Goal: Information Seeking & Learning: Learn about a topic

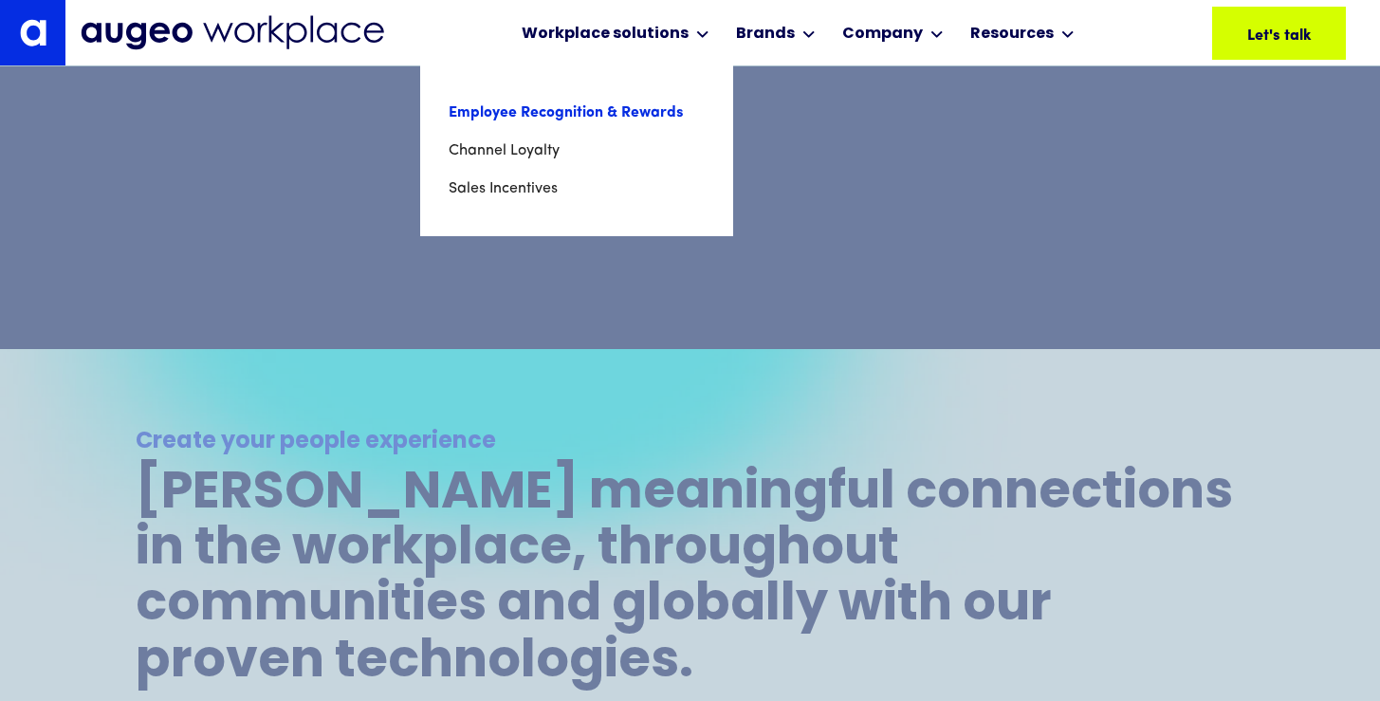
click at [590, 114] on link "Employee Recognition & Rewards" at bounding box center [576, 113] width 256 height 38
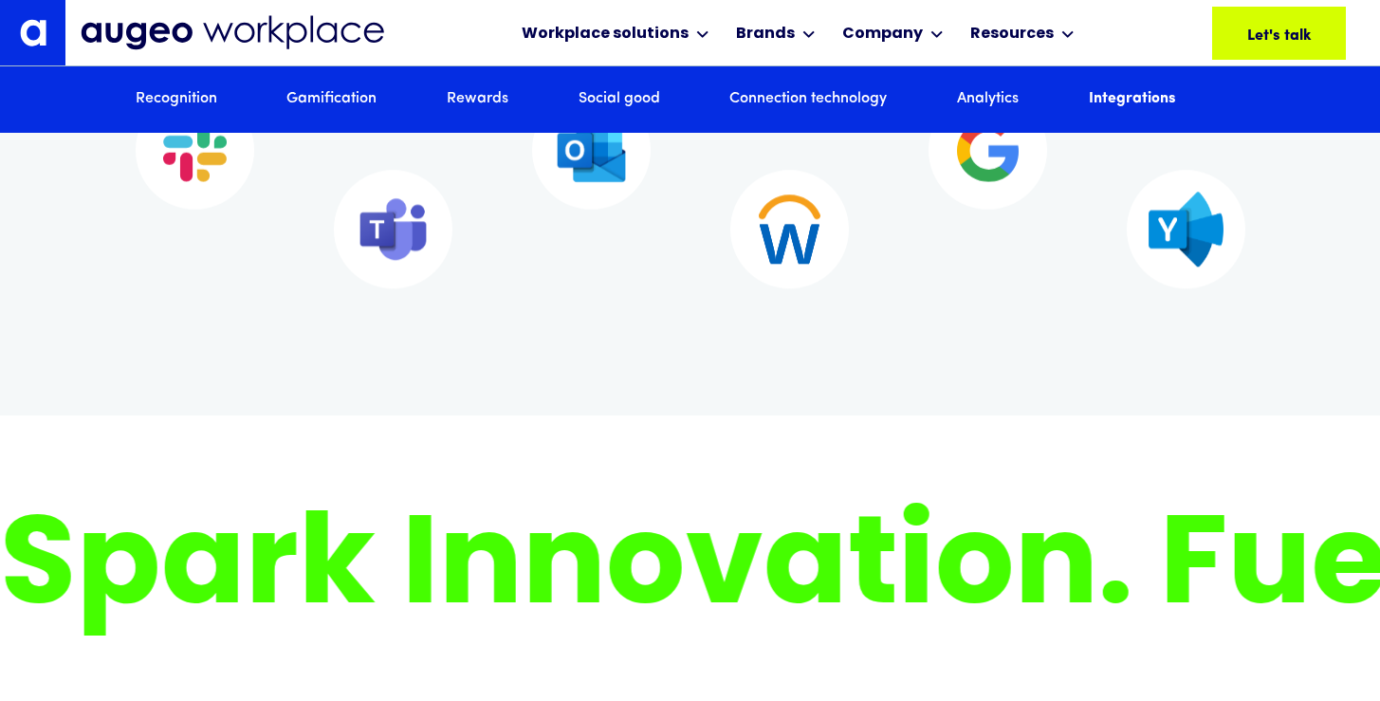
scroll to position [11655, 0]
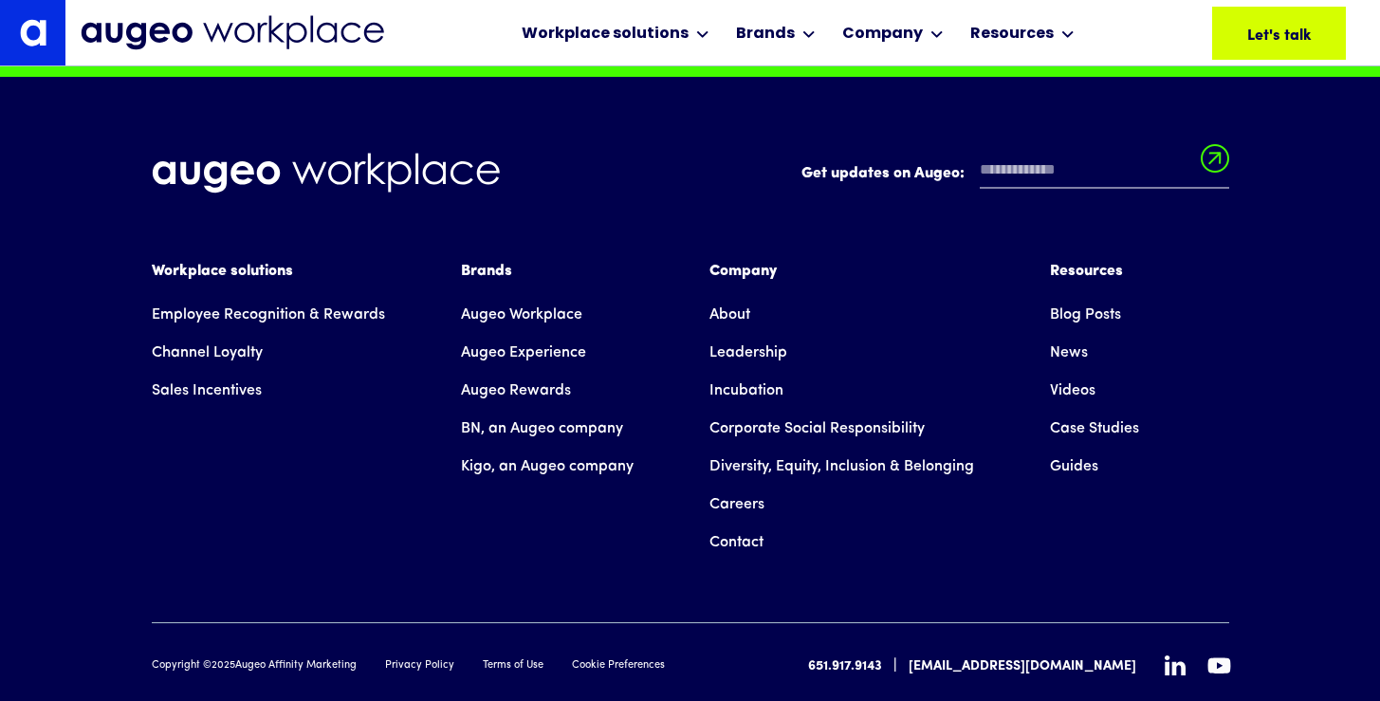
click at [476, 283] on div "Brands" at bounding box center [547, 271] width 173 height 23
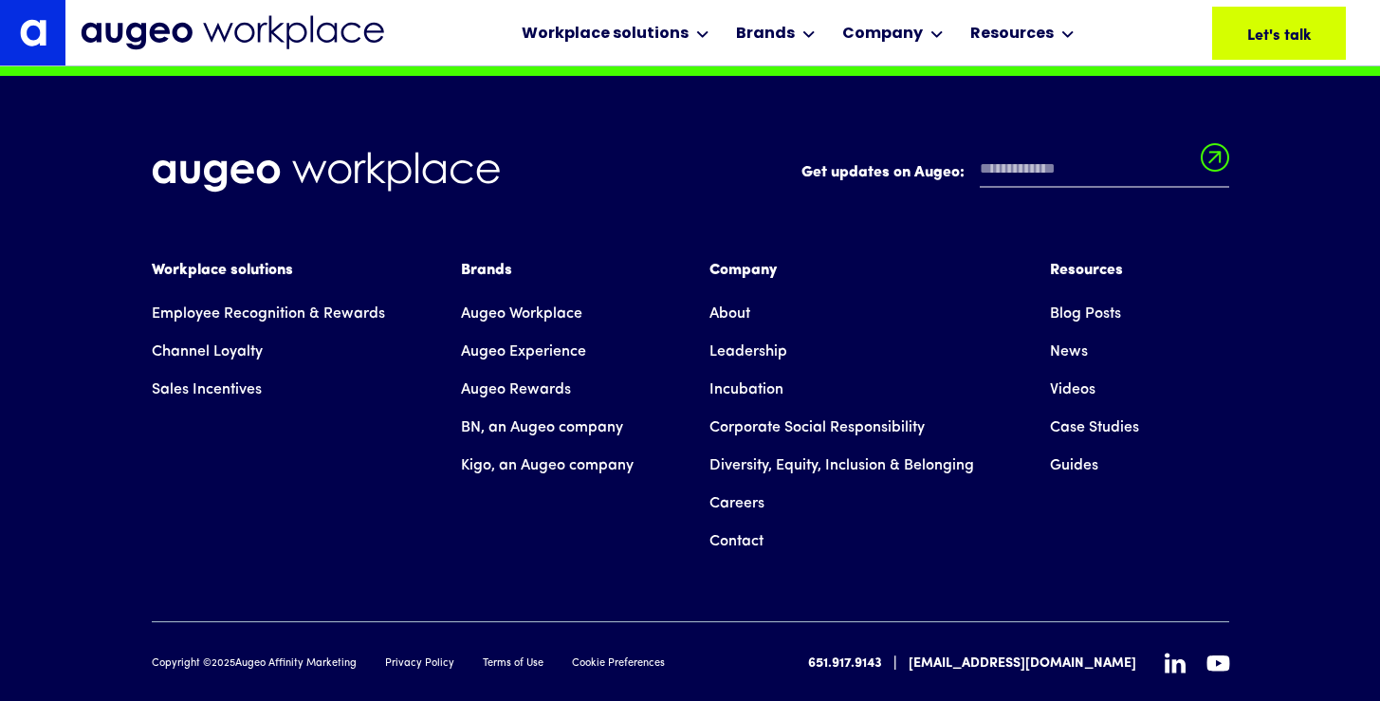
click at [479, 282] on div "Brands" at bounding box center [547, 270] width 173 height 23
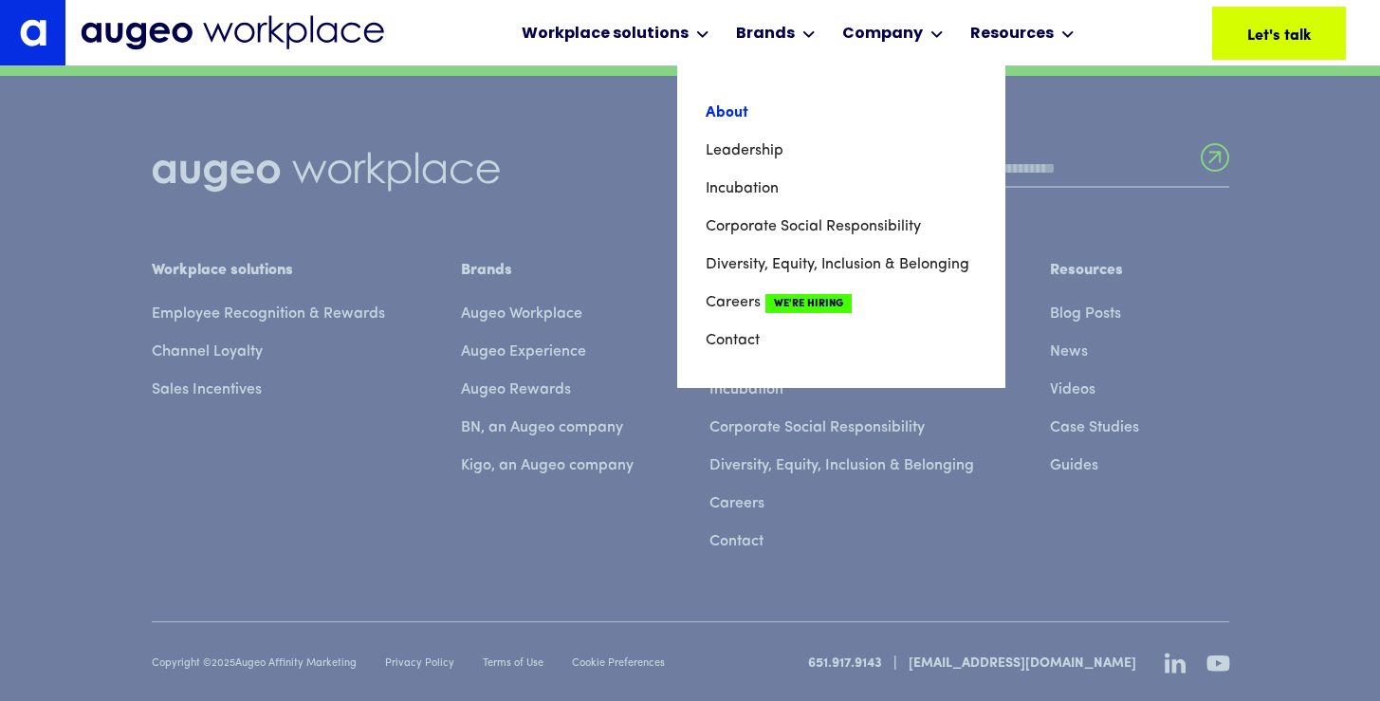
click at [733, 114] on link "About" at bounding box center [840, 113] width 271 height 38
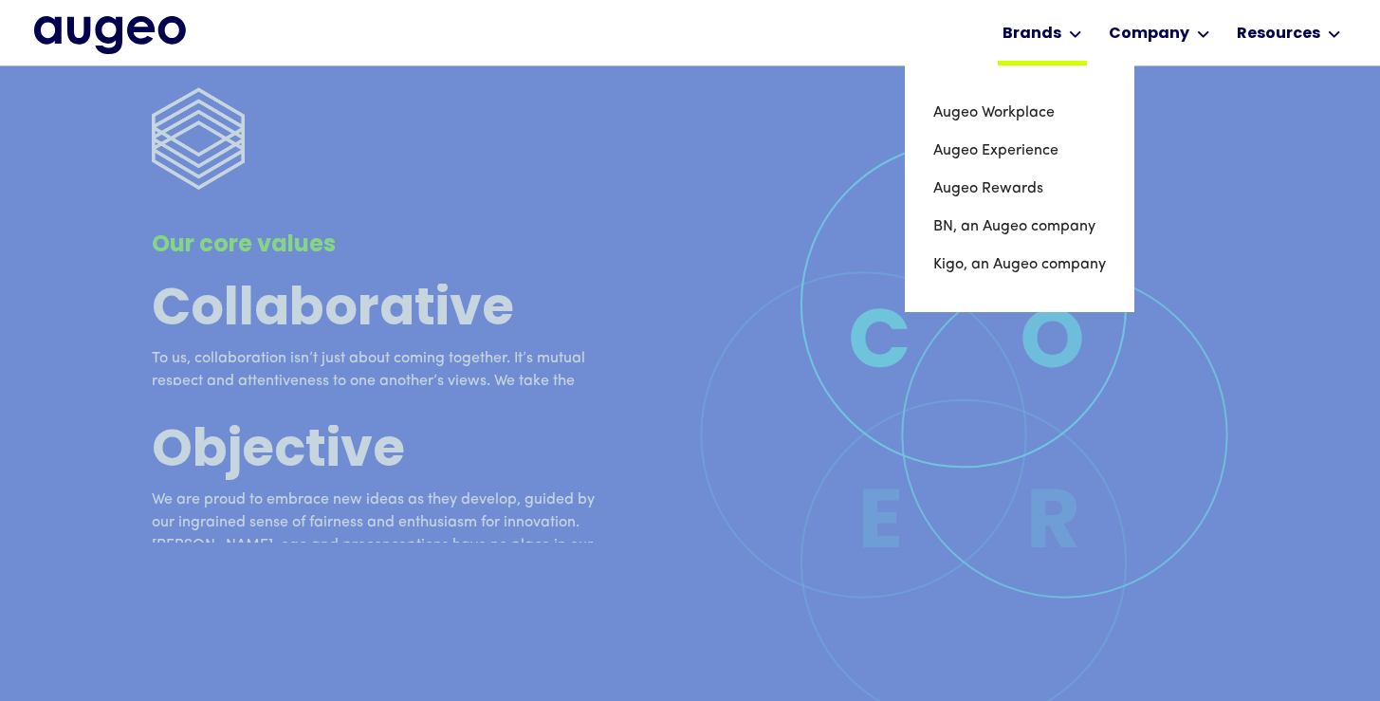
scroll to position [4345, 0]
click at [982, 113] on link "Augeo Workplace" at bounding box center [1019, 113] width 173 height 38
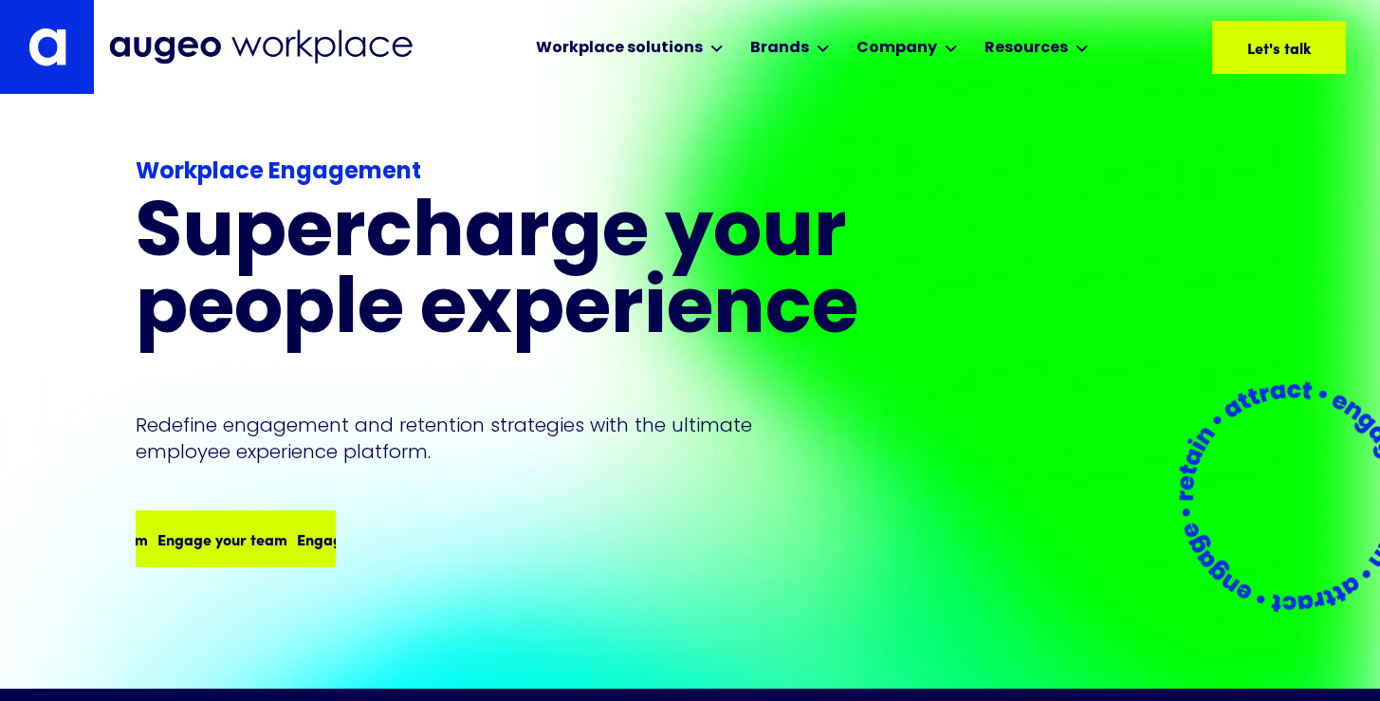
click at [254, 522] on div "Engage your team Engage your team Engage your team Engage your team" at bounding box center [235, 538] width 196 height 53
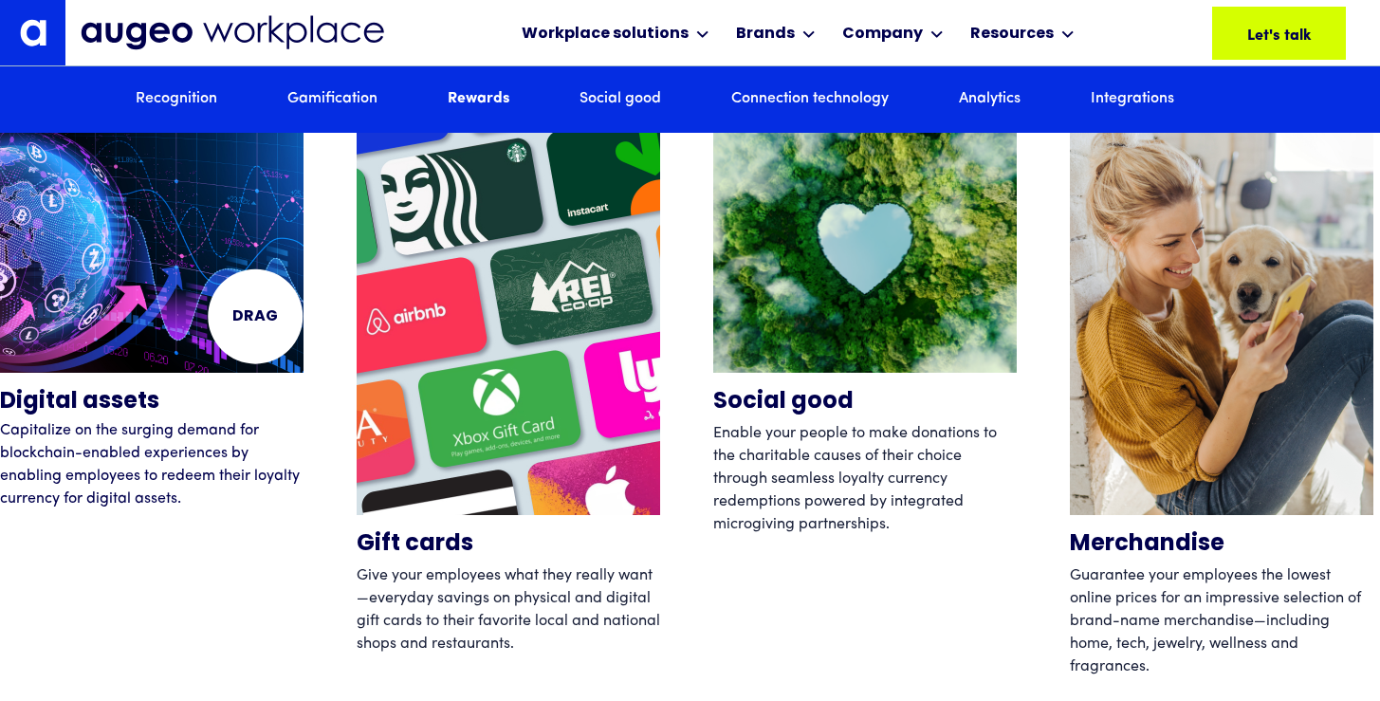
scroll to position [5906, 0]
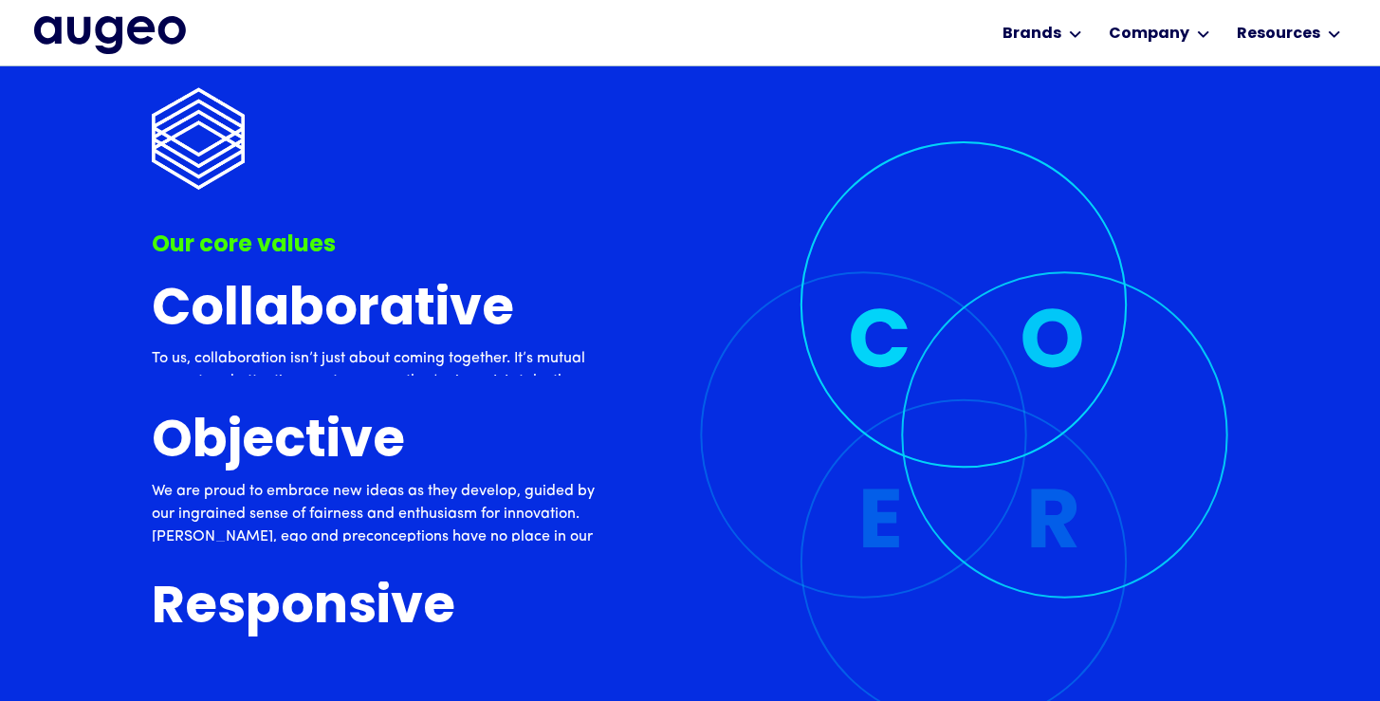
scroll to position [4348, 0]
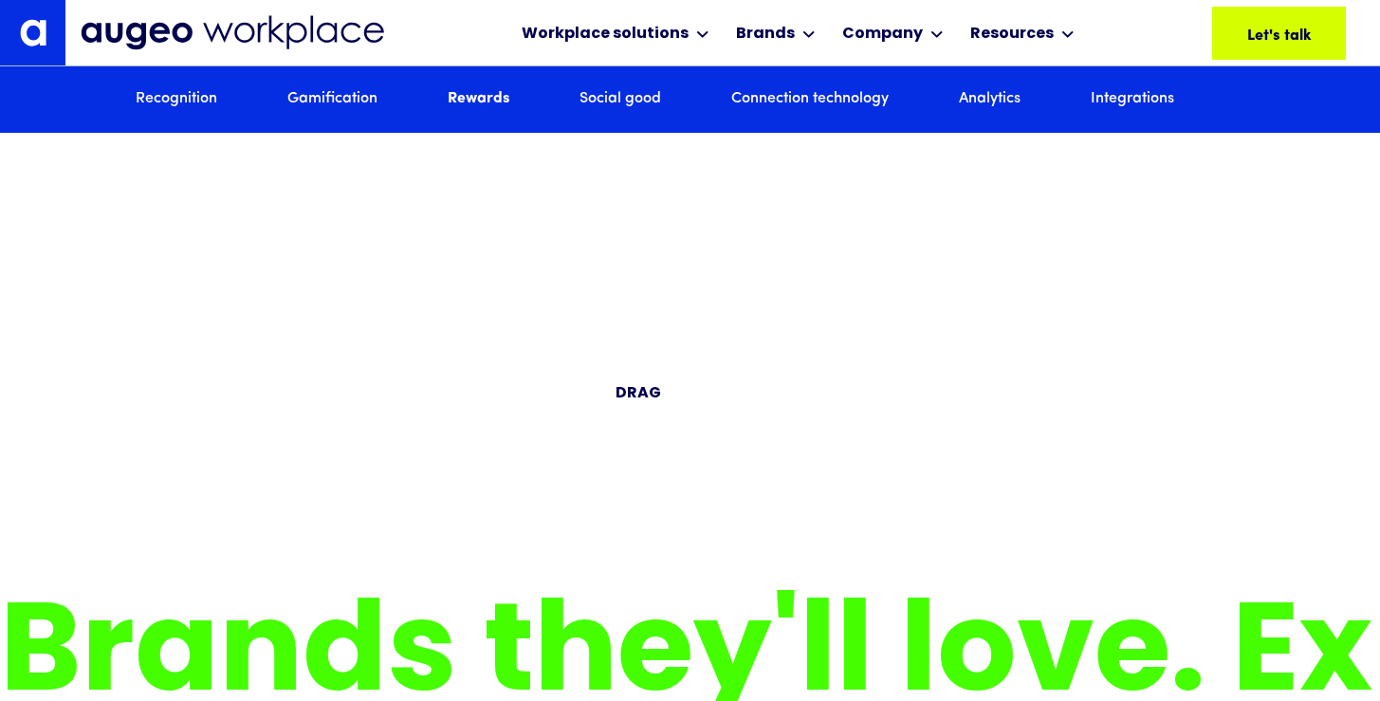
scroll to position [5907, 0]
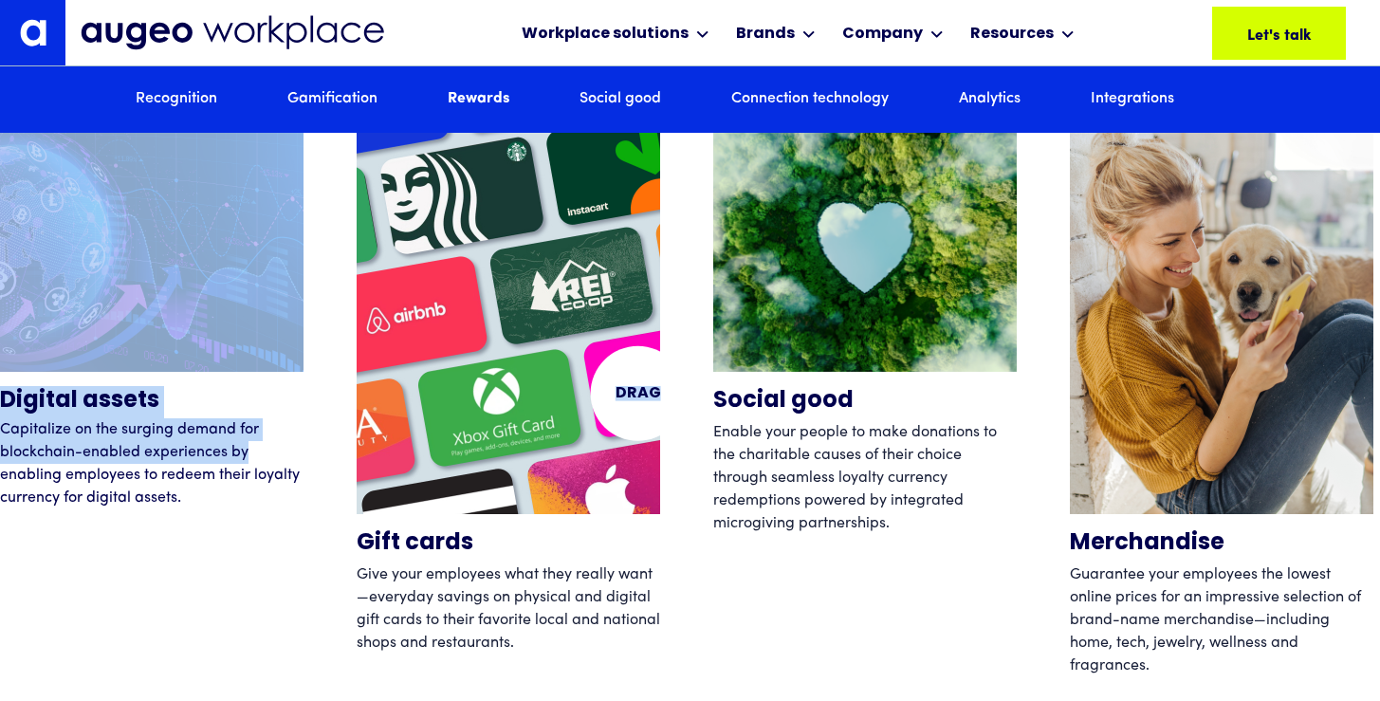
drag, startPoint x: 637, startPoint y: 393, endPoint x: 268, endPoint y: 391, distance: 368.8
click at [268, 391] on div "Rewards Inspire employees with relevant incentives Our rewards marketplace offe…" at bounding box center [690, 139] width 1380 height 1234
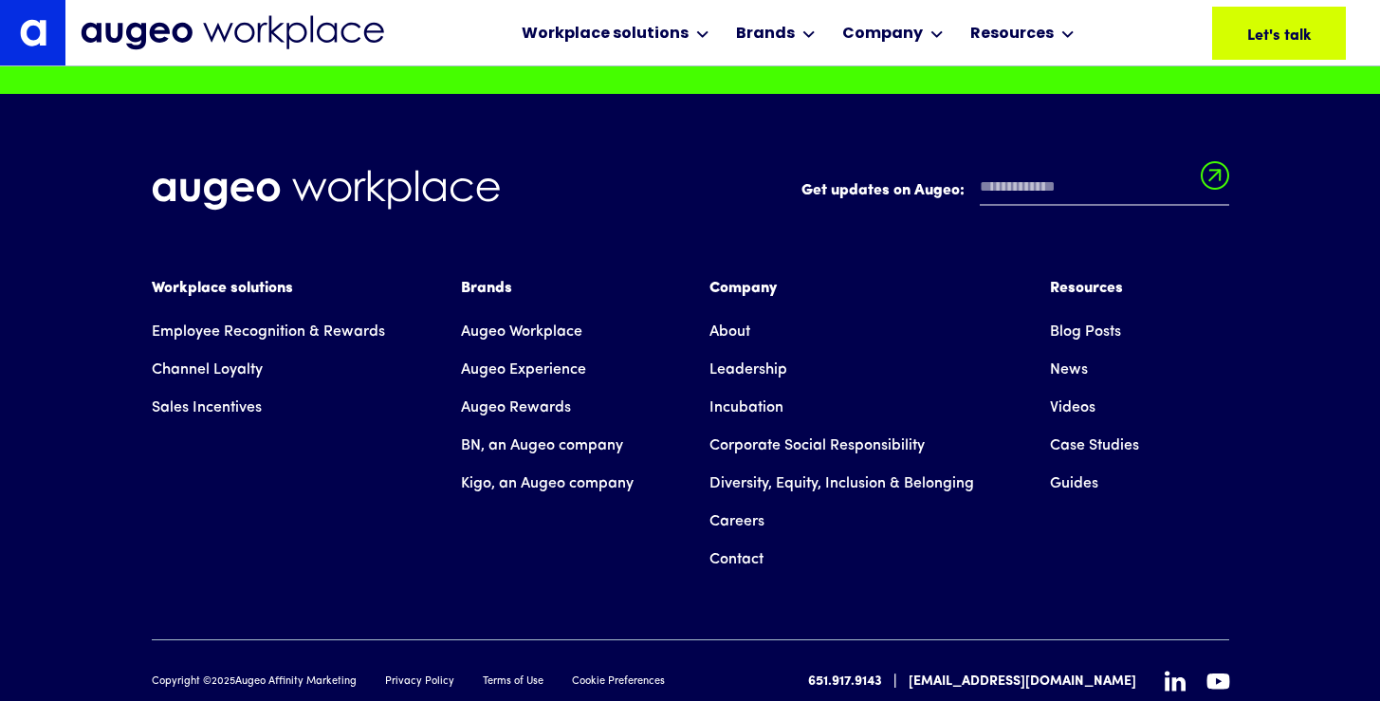
scroll to position [13360, 0]
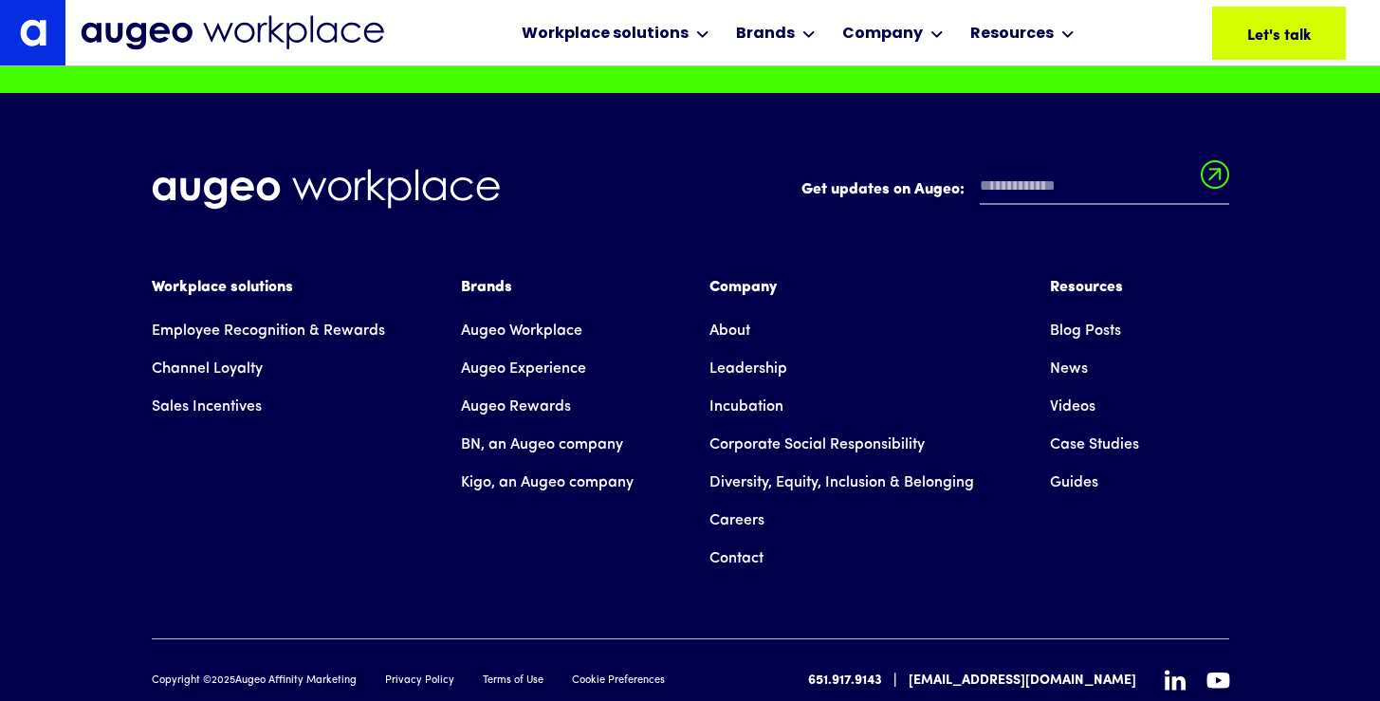
click at [1070, 350] on link "News" at bounding box center [1069, 369] width 38 height 38
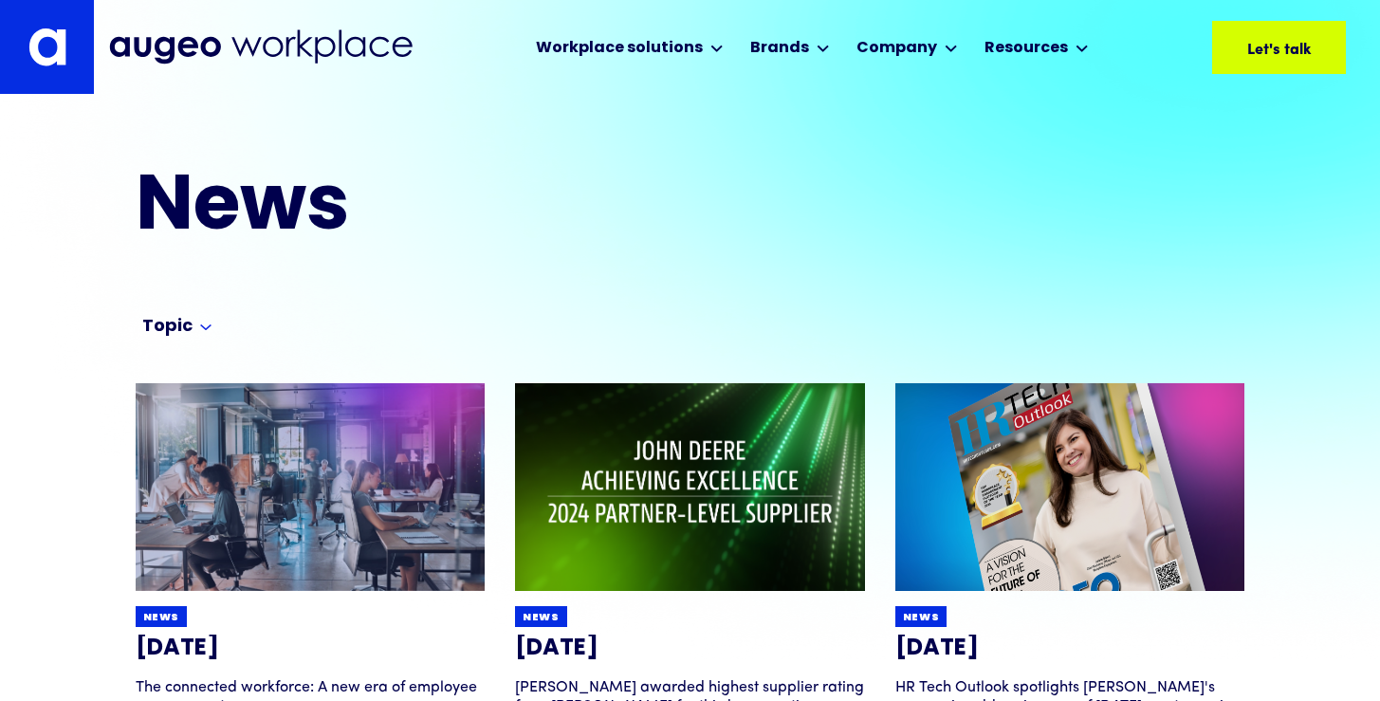
click at [243, 49] on img at bounding box center [260, 46] width 303 height 35
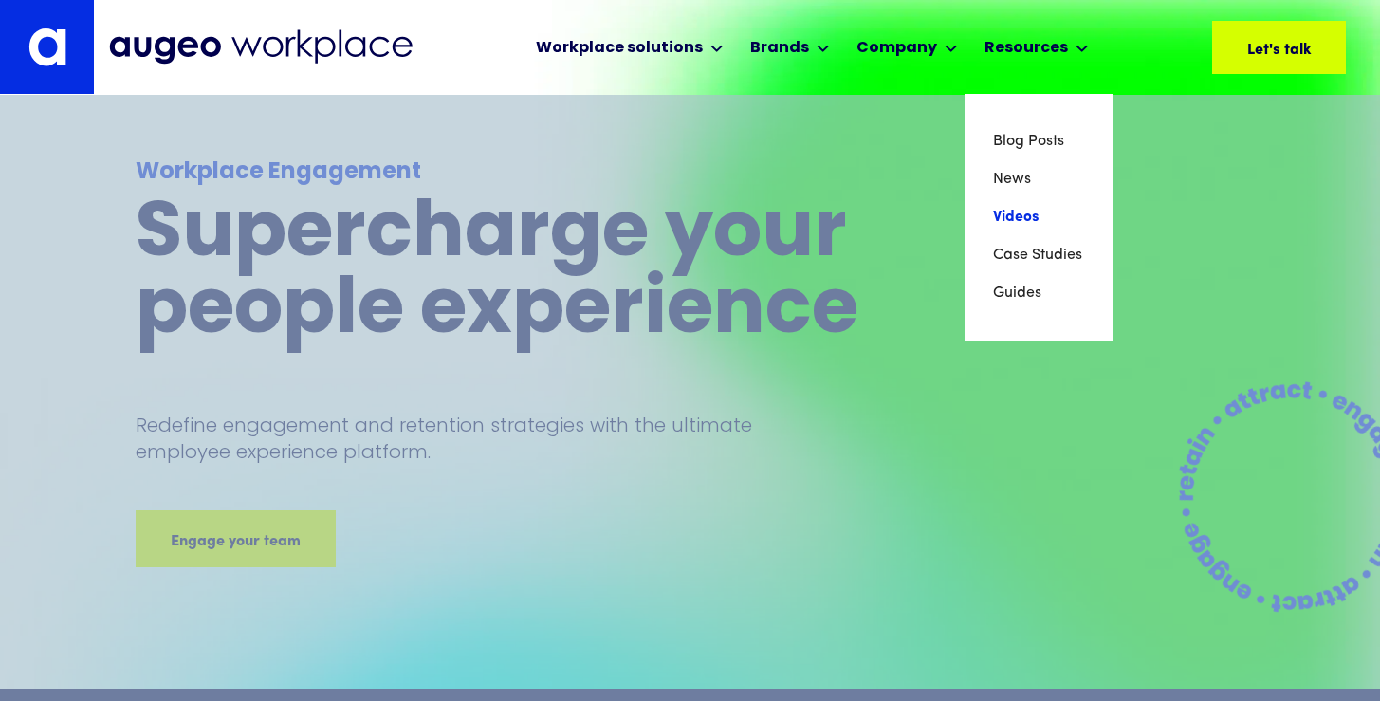
click at [1011, 210] on link "Videos" at bounding box center [1038, 217] width 91 height 38
click at [1019, 257] on link "Case Studies" at bounding box center [1038, 255] width 91 height 38
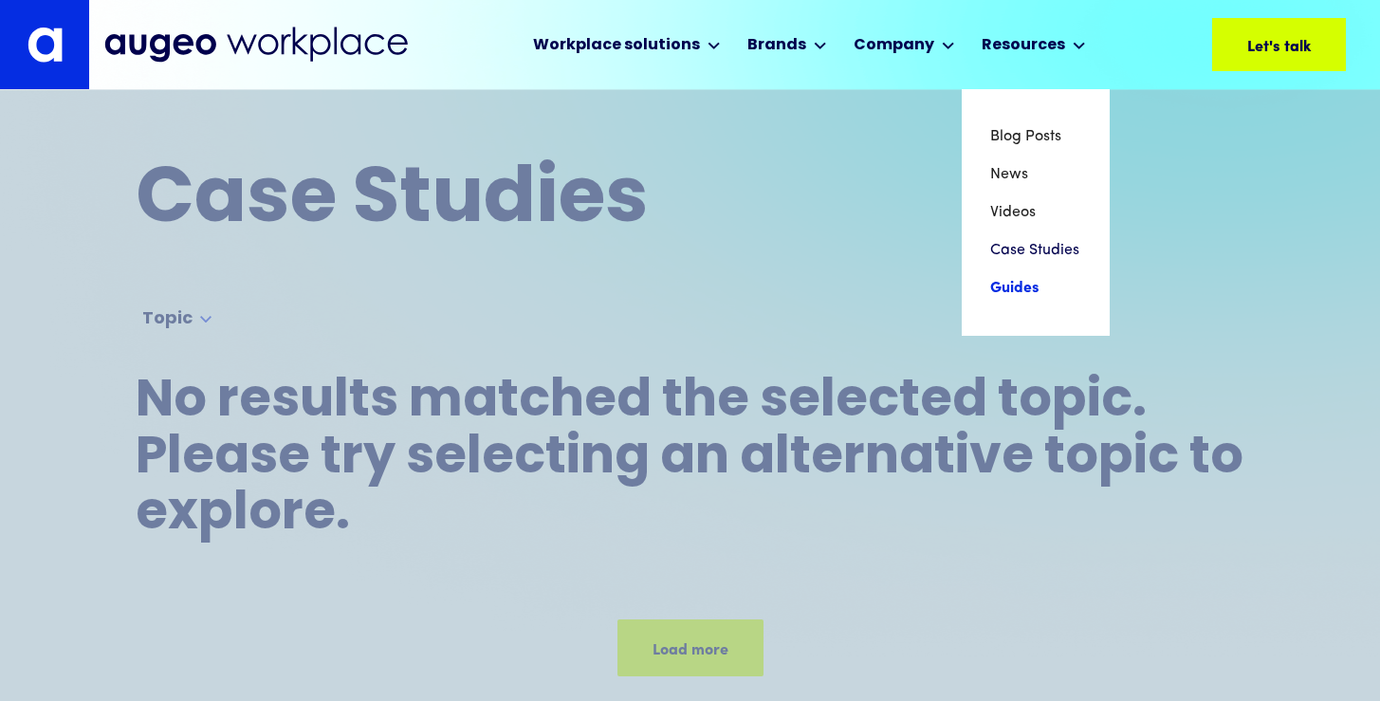
click at [1005, 281] on link "Guides" at bounding box center [1035, 288] width 91 height 38
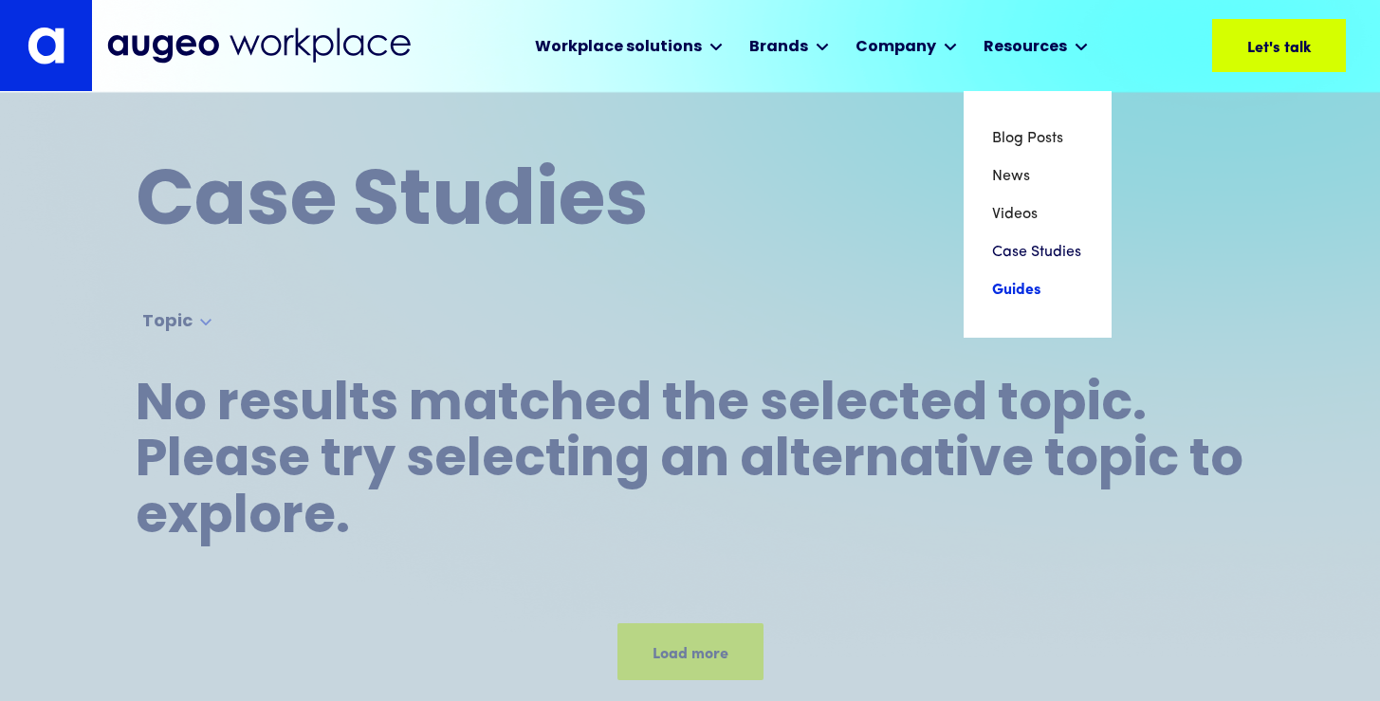
scroll to position [1, 0]
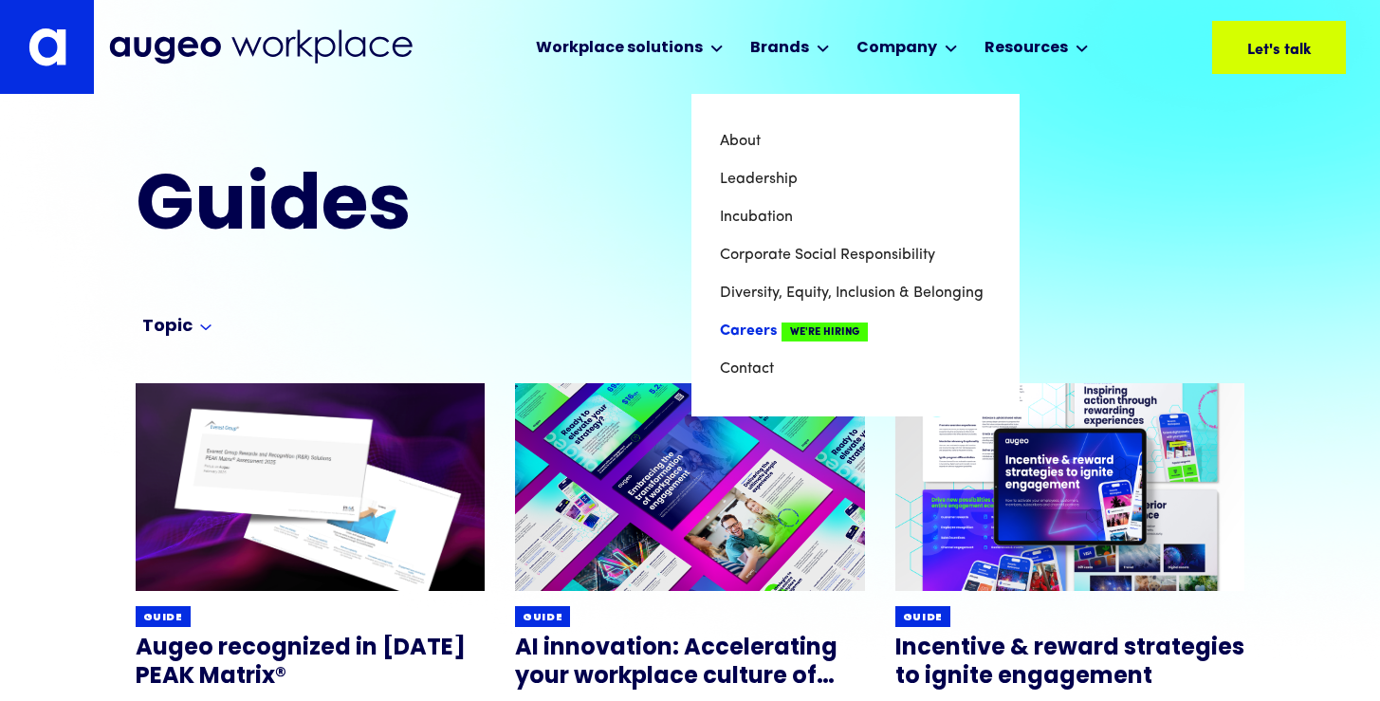
click at [775, 328] on link "Careers We're Hiring" at bounding box center [855, 331] width 271 height 38
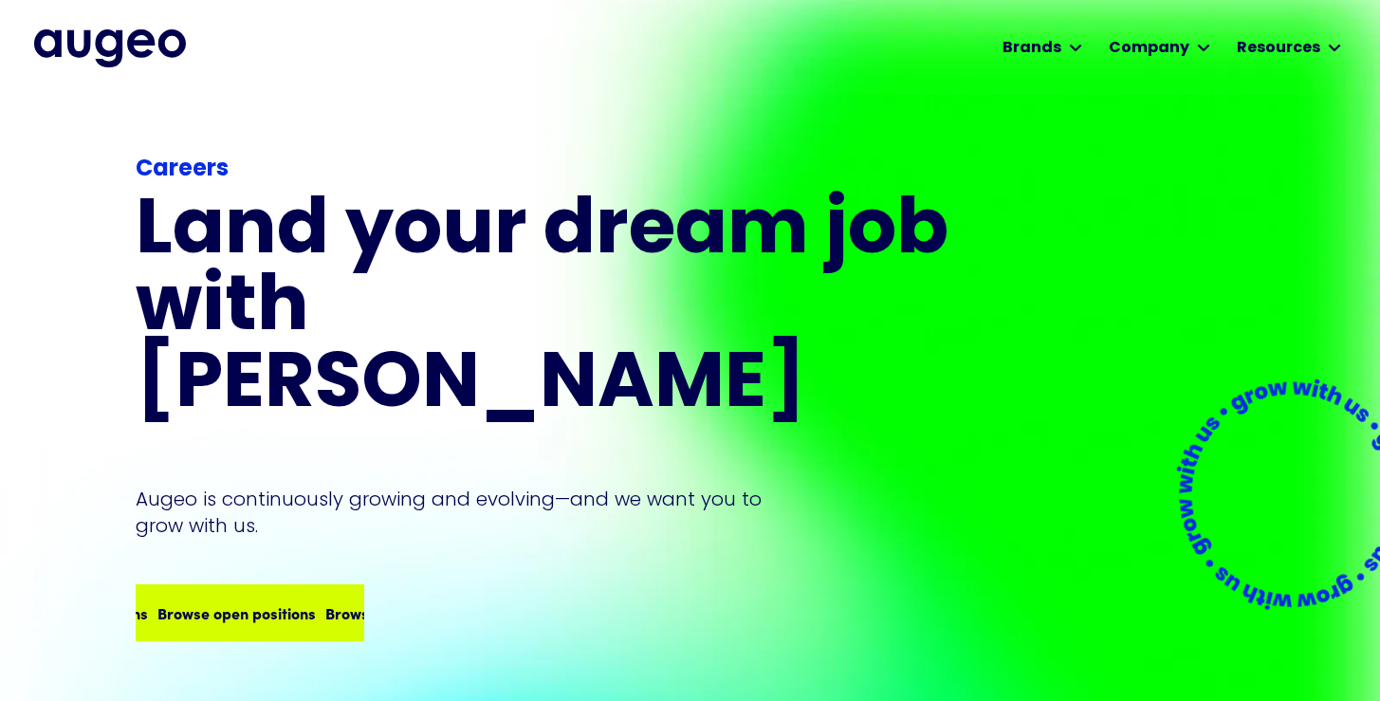
scroll to position [1, 0]
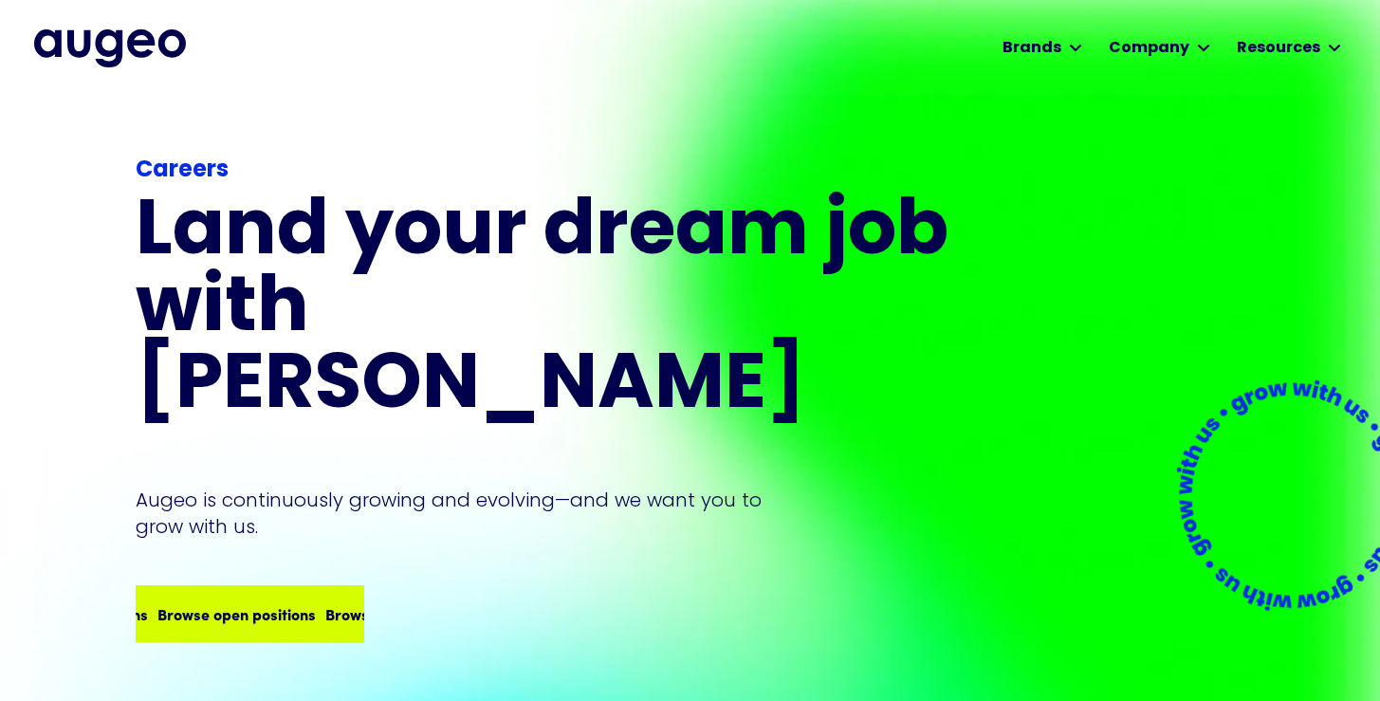
click at [291, 602] on div "Browse open positions Browse open positions Browse open positions Browse open p…" at bounding box center [277, 613] width 671 height 23
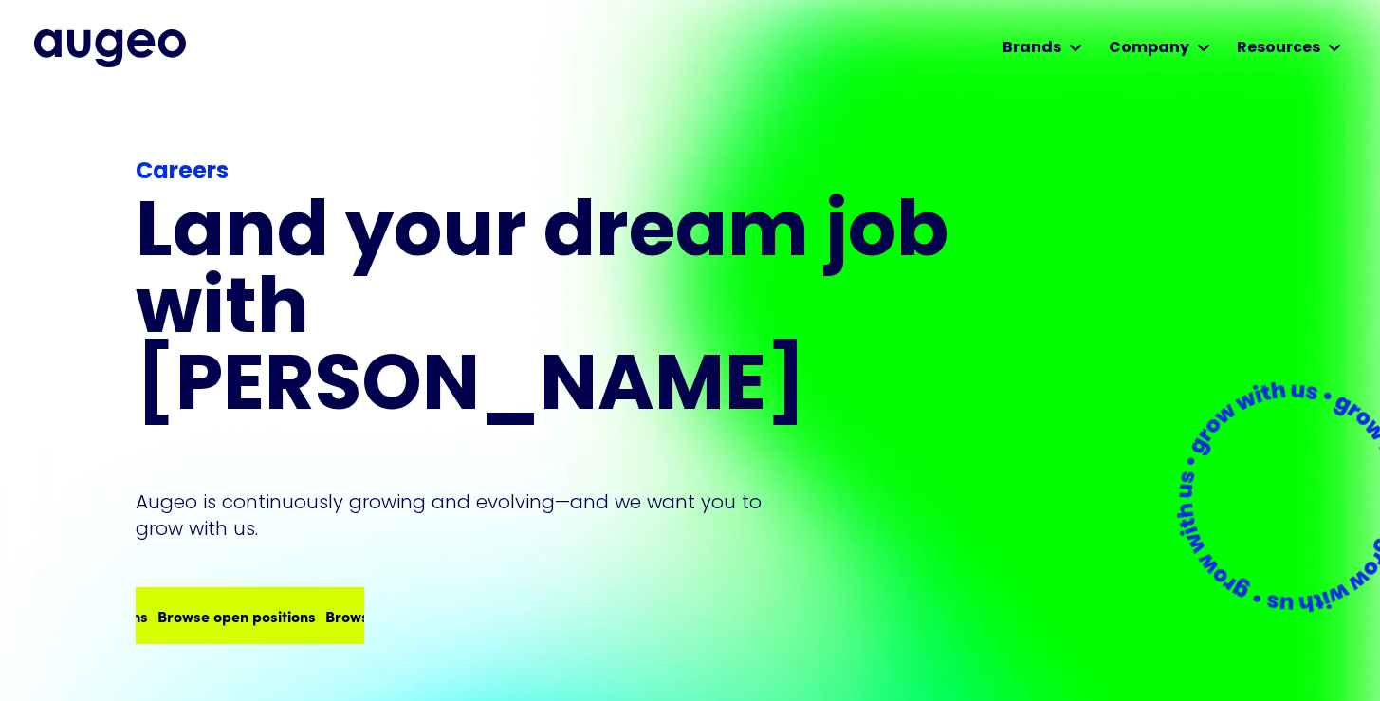
scroll to position [0, 0]
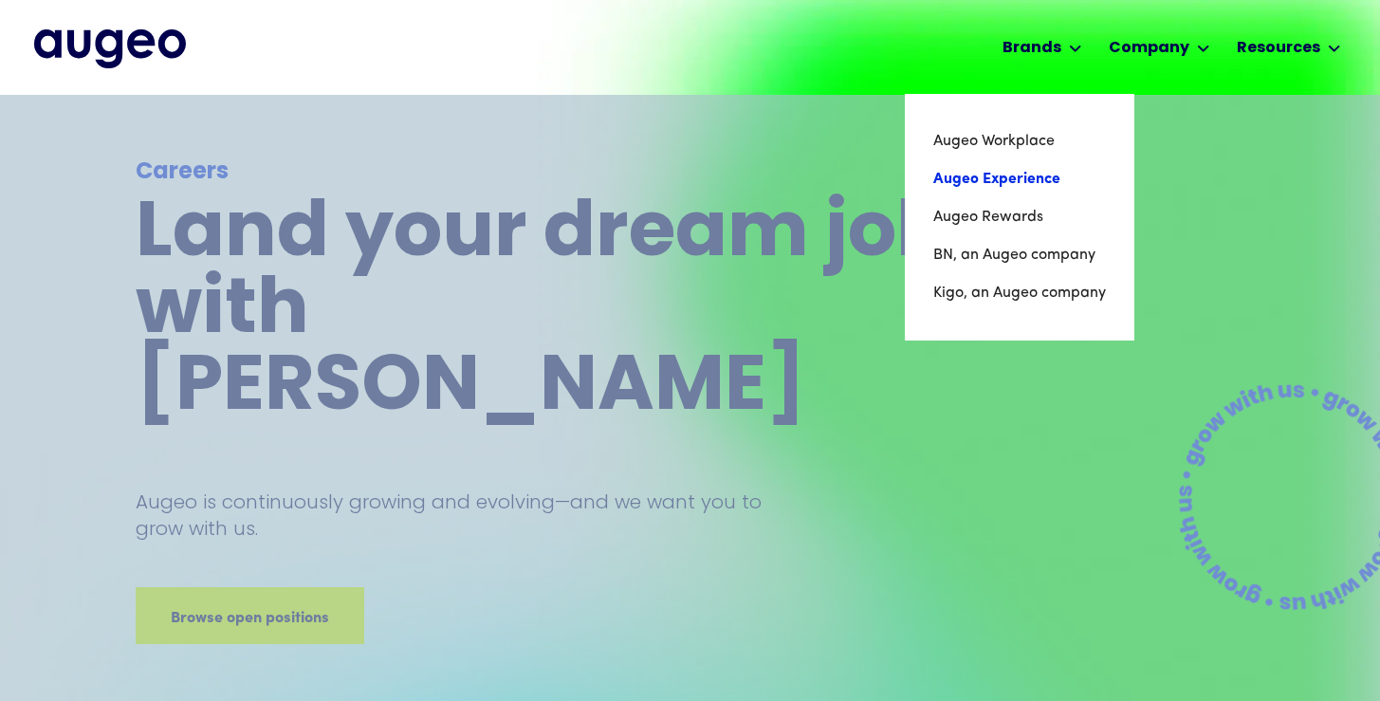
click at [1011, 173] on link "Augeo Experience" at bounding box center [1019, 179] width 173 height 38
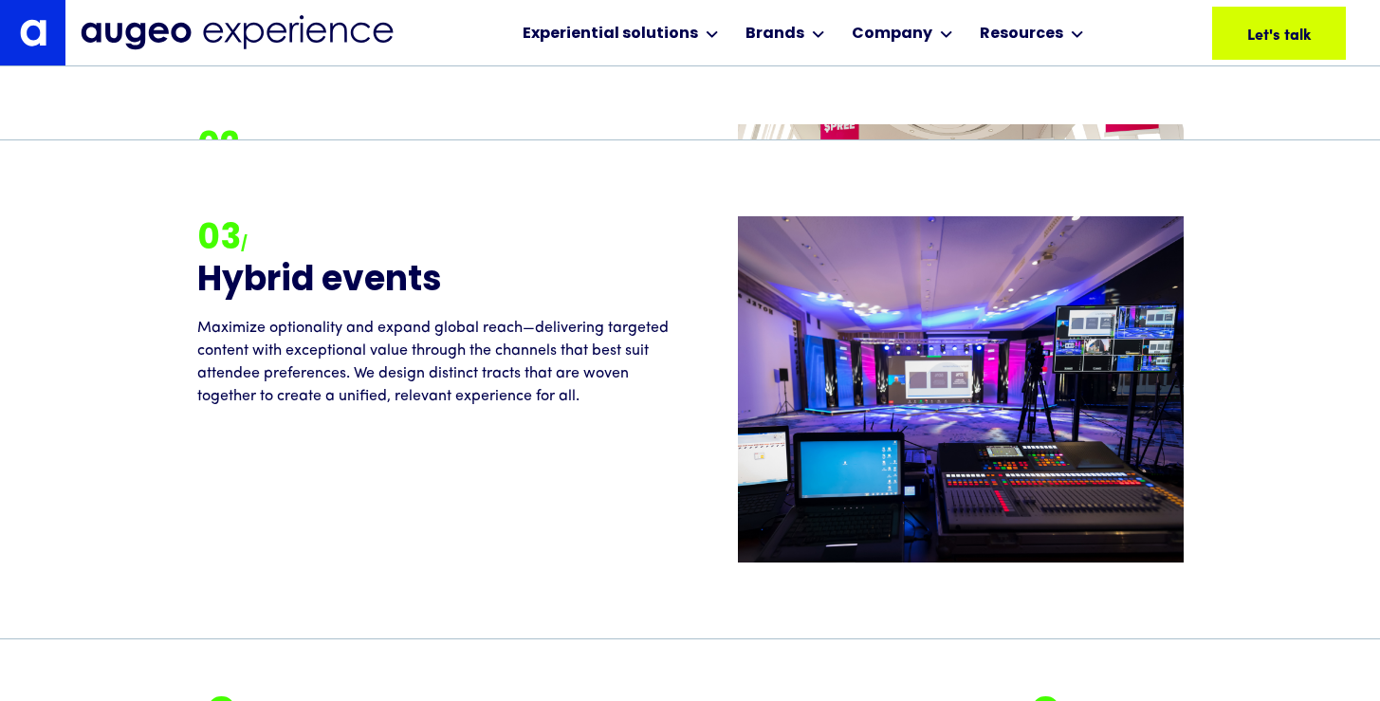
scroll to position [2826, 0]
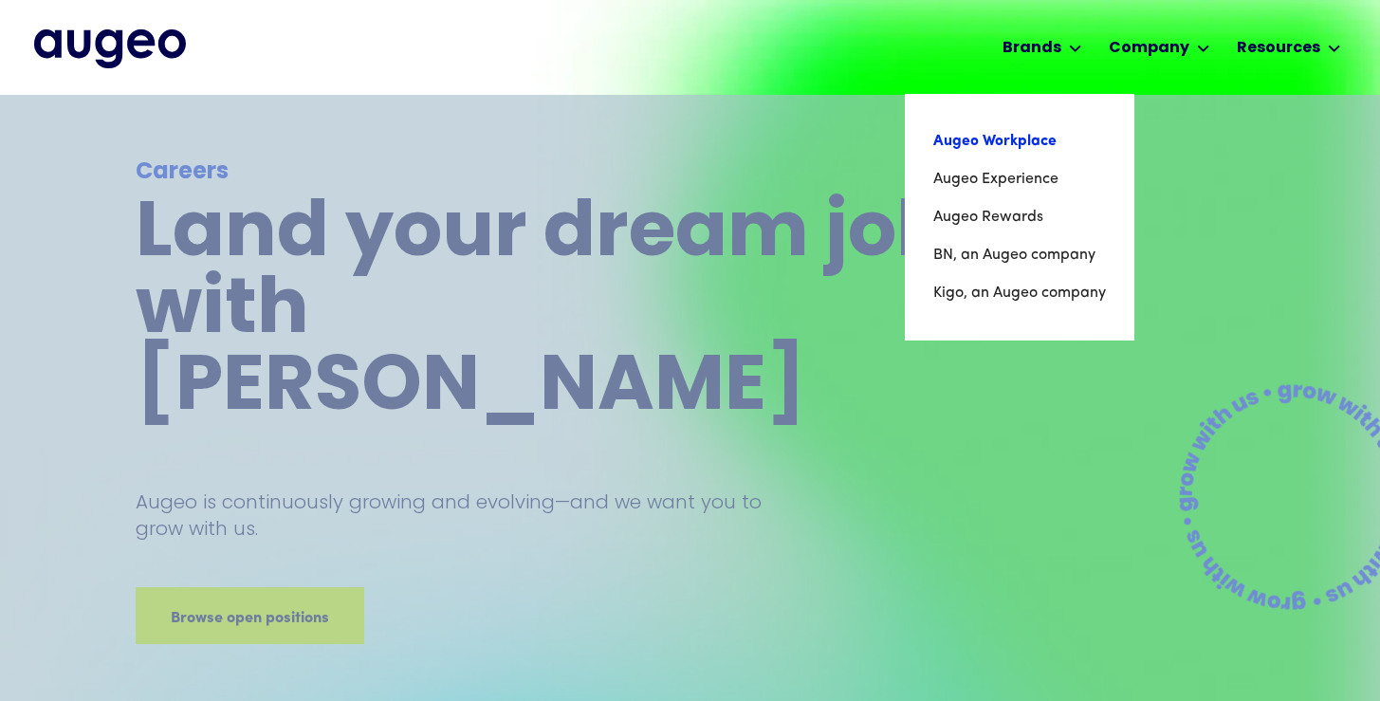
click at [990, 141] on link "Augeo Workplace" at bounding box center [1019, 141] width 173 height 38
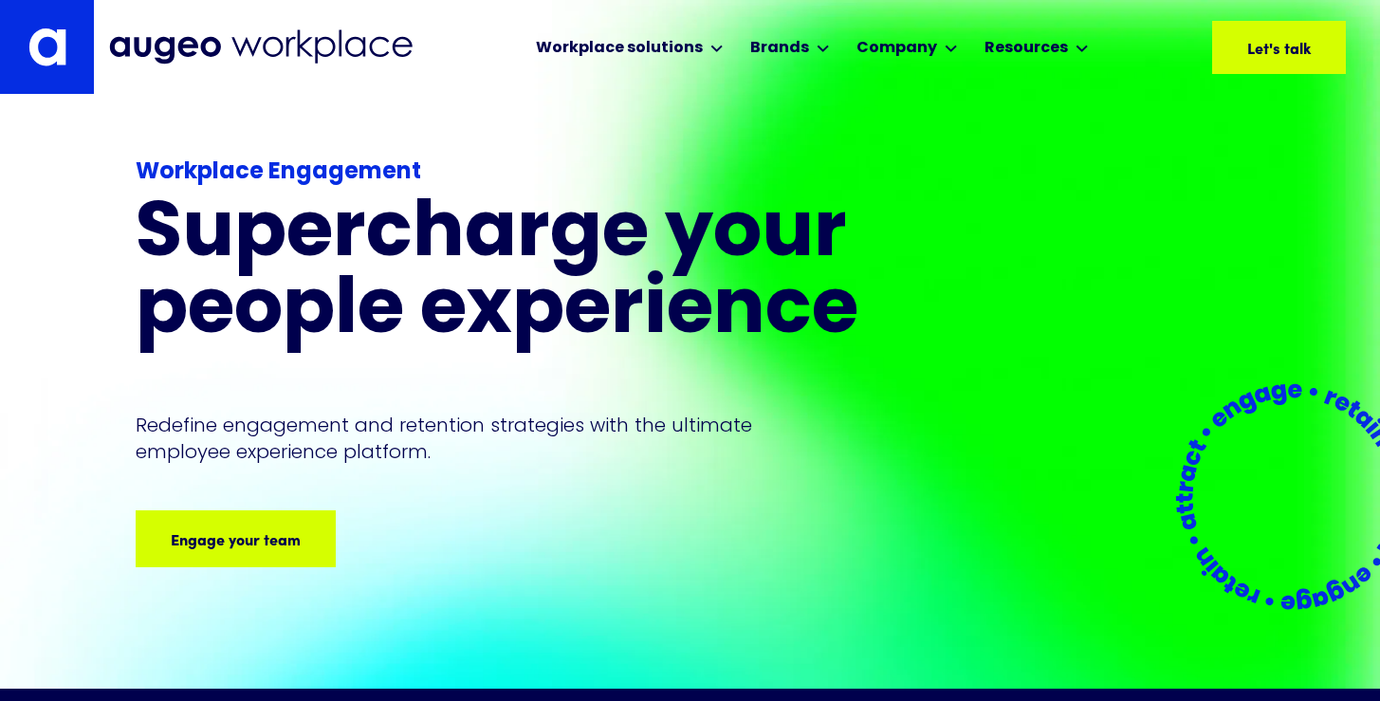
click at [388, 50] on img at bounding box center [260, 46] width 303 height 35
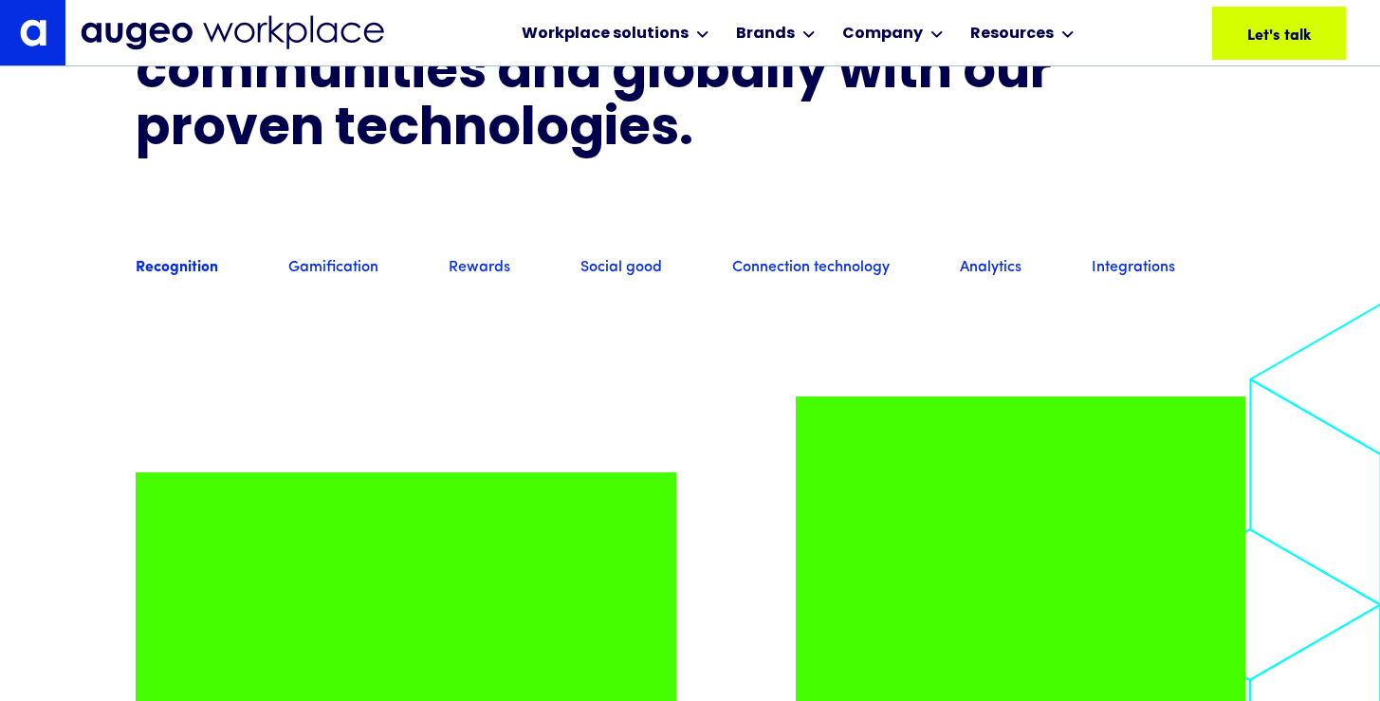
scroll to position [1541, 0]
click at [184, 279] on link "Recognition" at bounding box center [177, 268] width 82 height 21
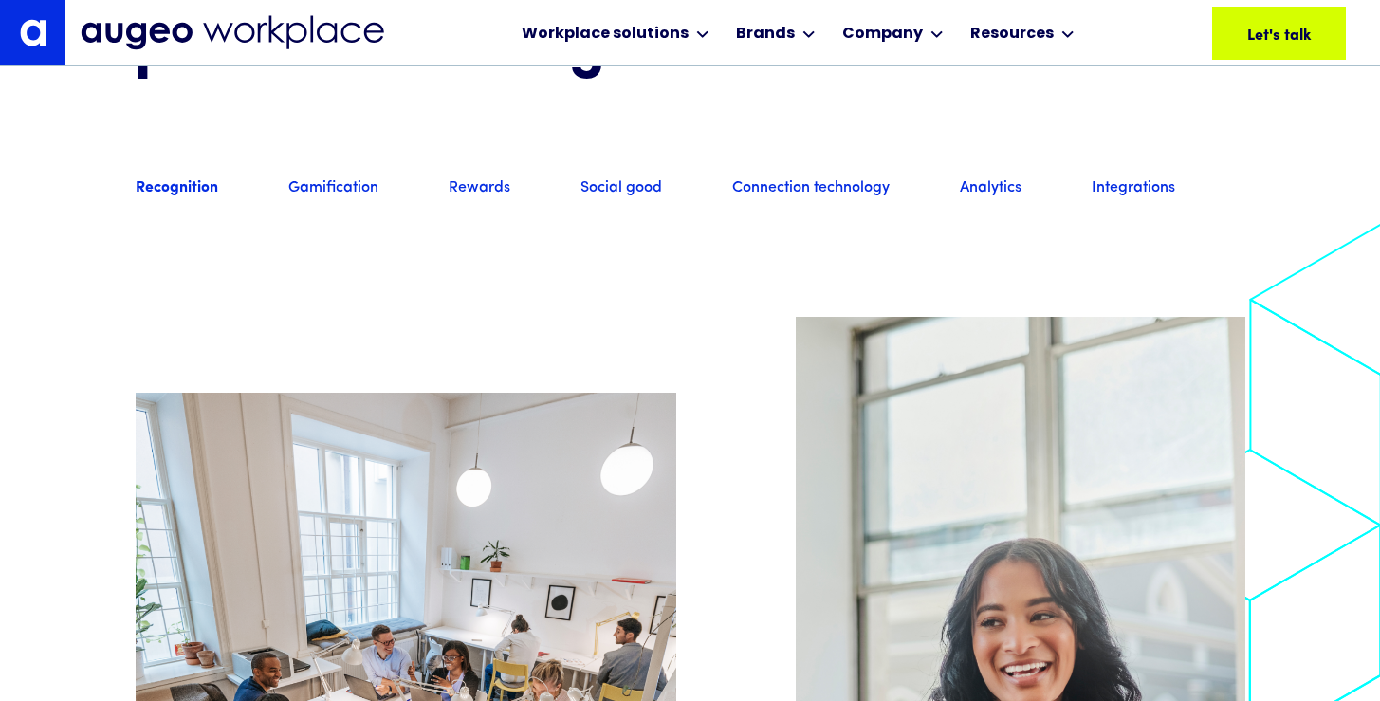
click at [302, 203] on div "Recognition Gamification Rewards Social good Connection technology Analytics In…" at bounding box center [690, 188] width 1109 height 66
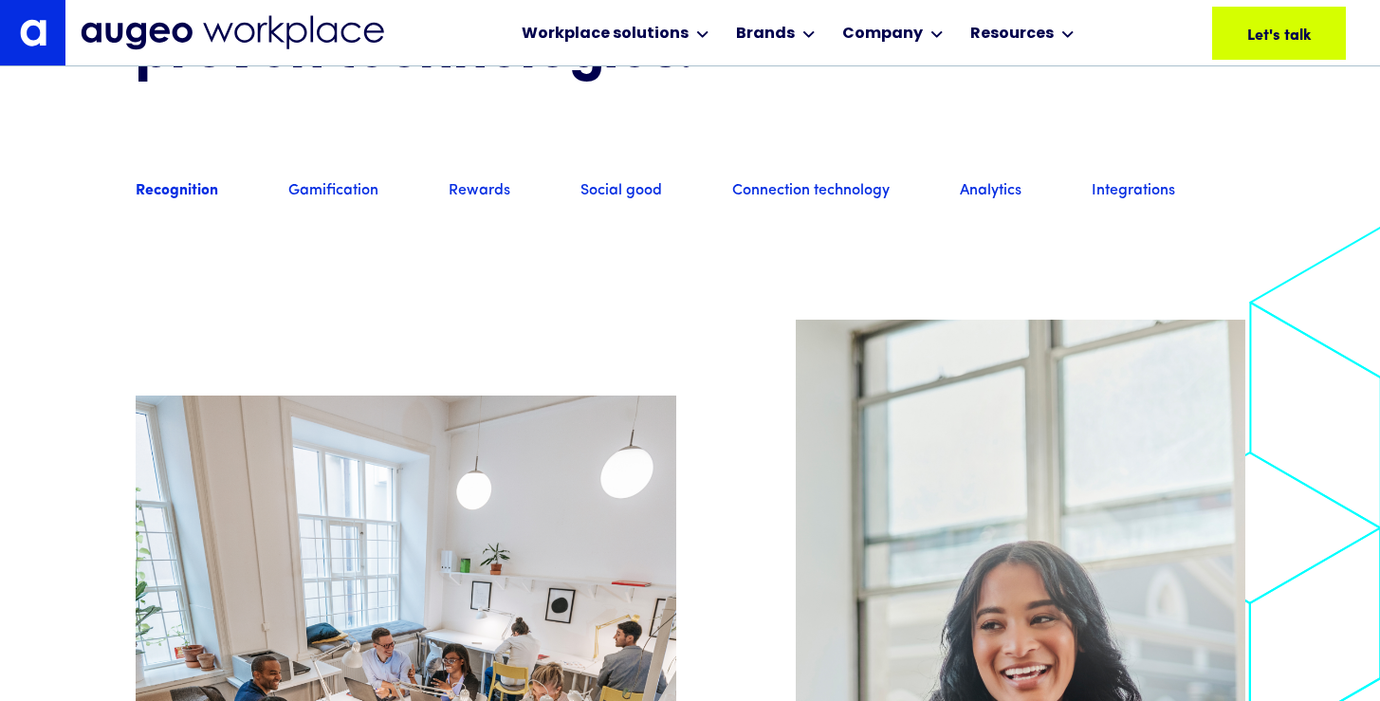
click at [302, 202] on link "Gamification" at bounding box center [333, 191] width 90 height 21
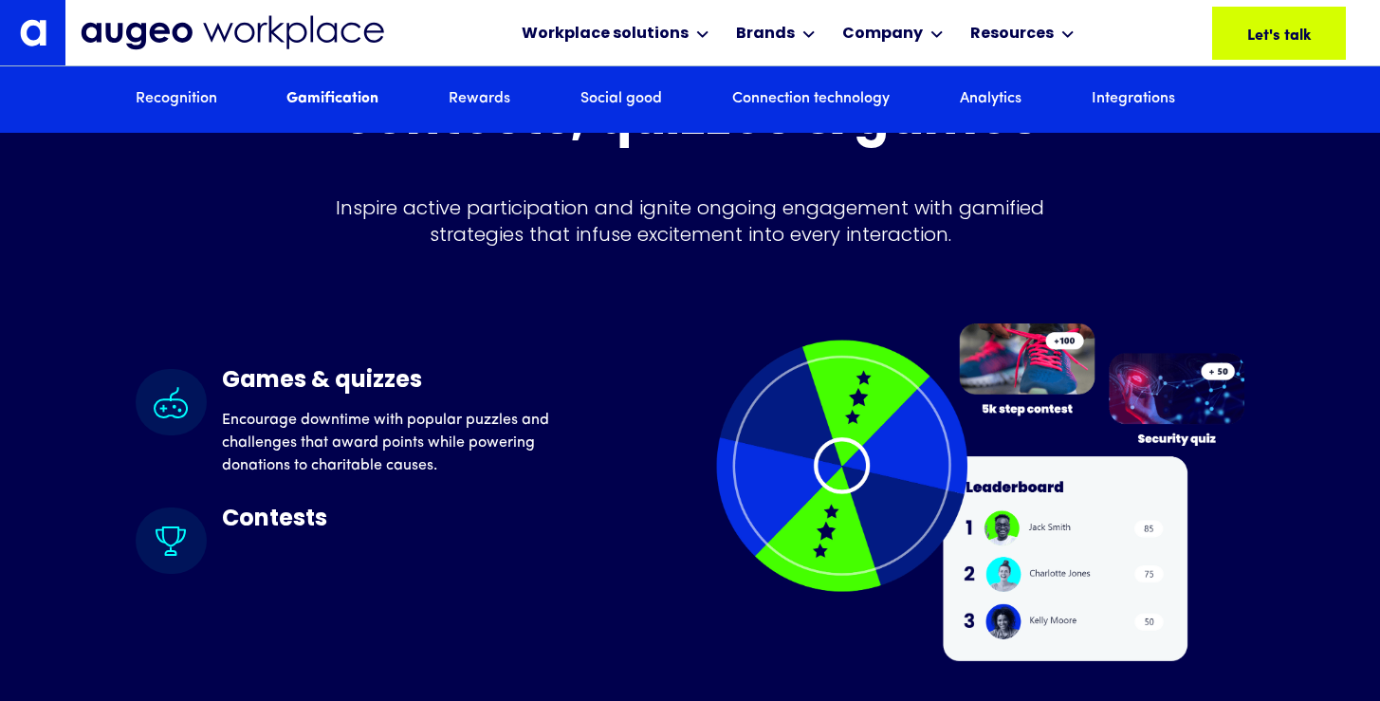
scroll to position [4648, 0]
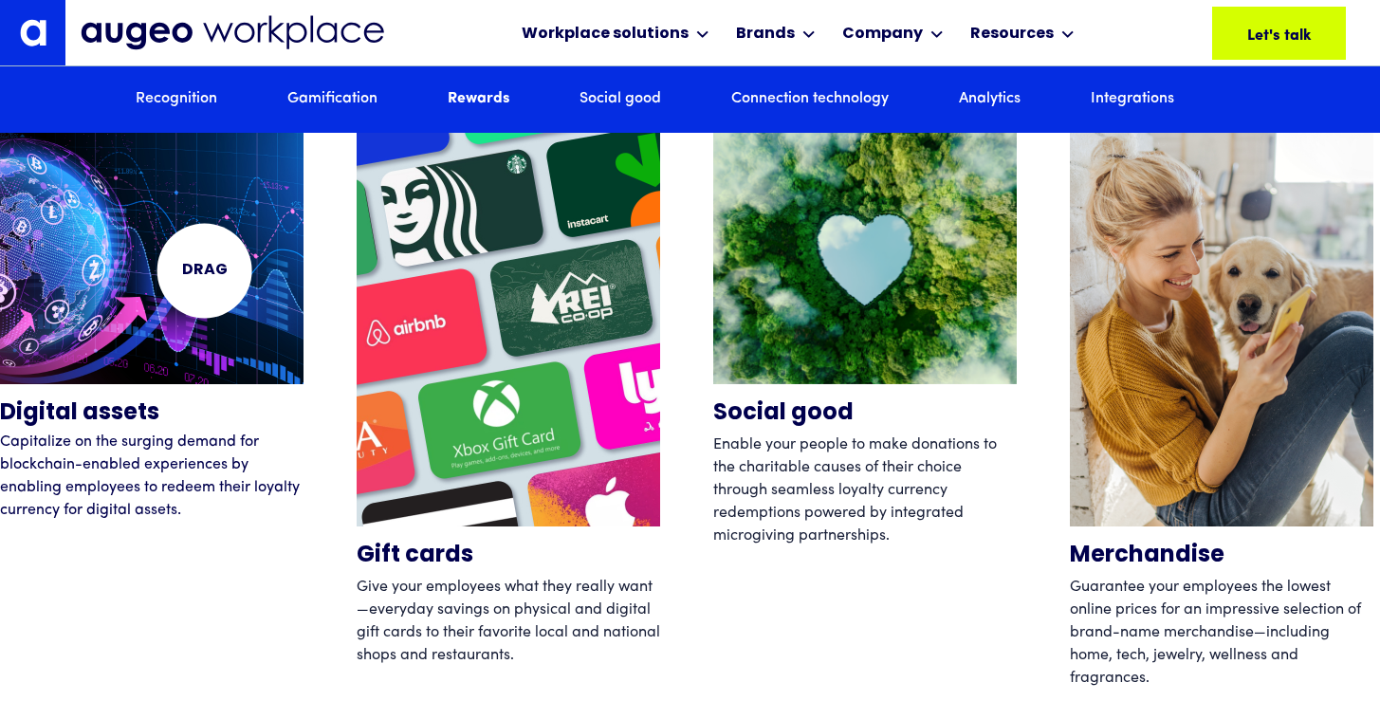
click at [204, 270] on img "1 / 12" at bounding box center [151, 253] width 303 height 261
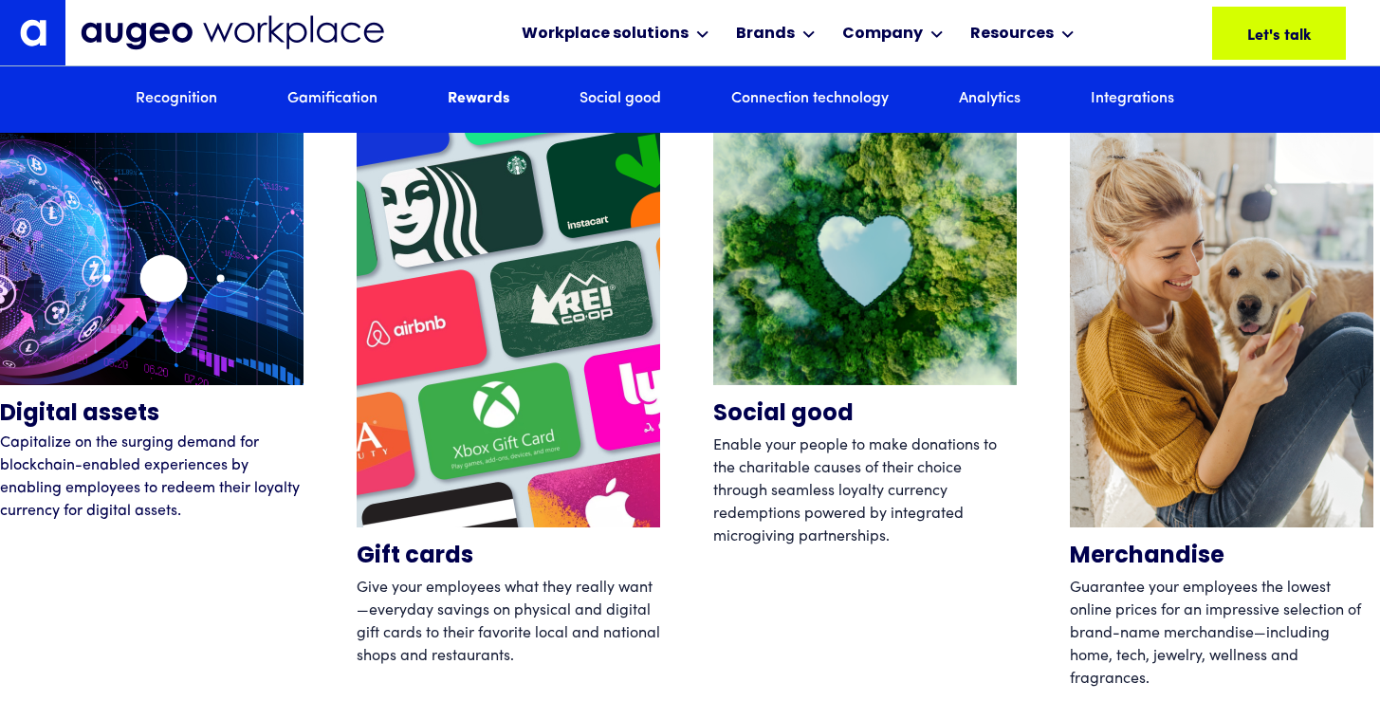
scroll to position [5894, 0]
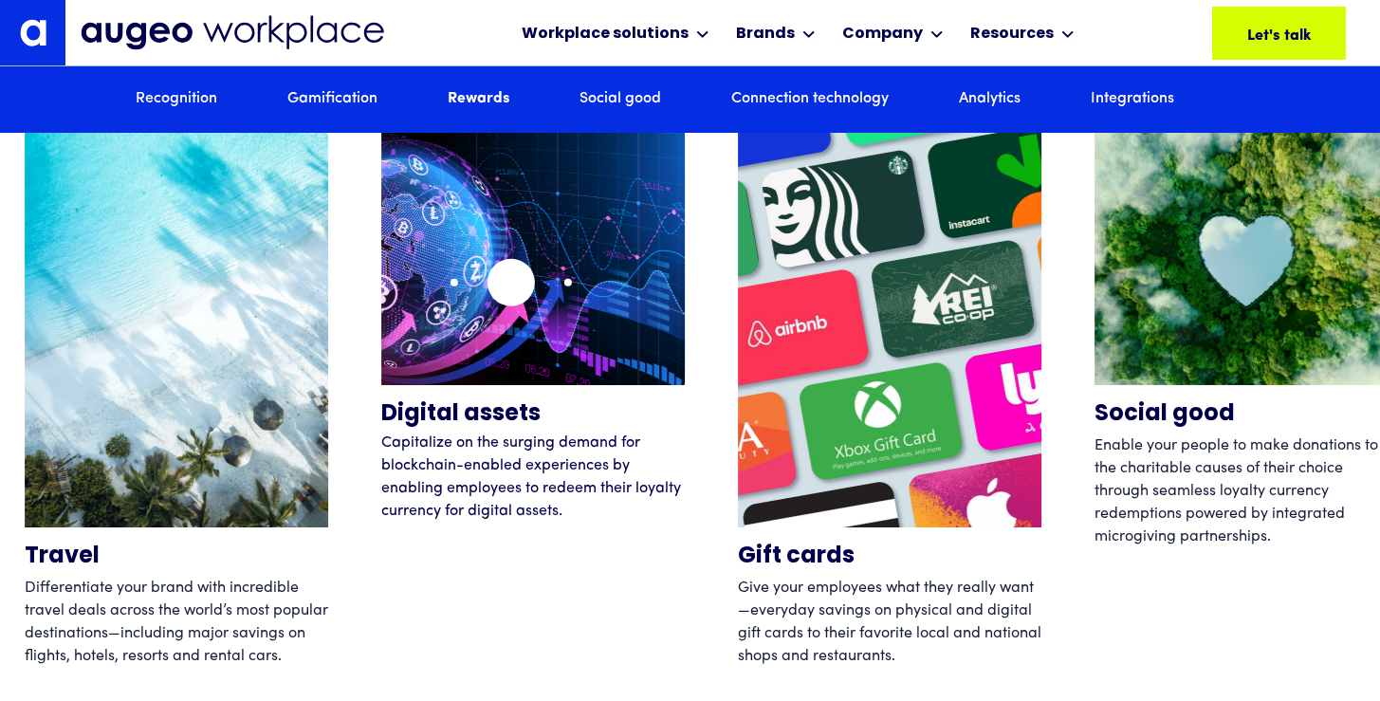
click at [591, 284] on img "1 / 12" at bounding box center [532, 254] width 303 height 261
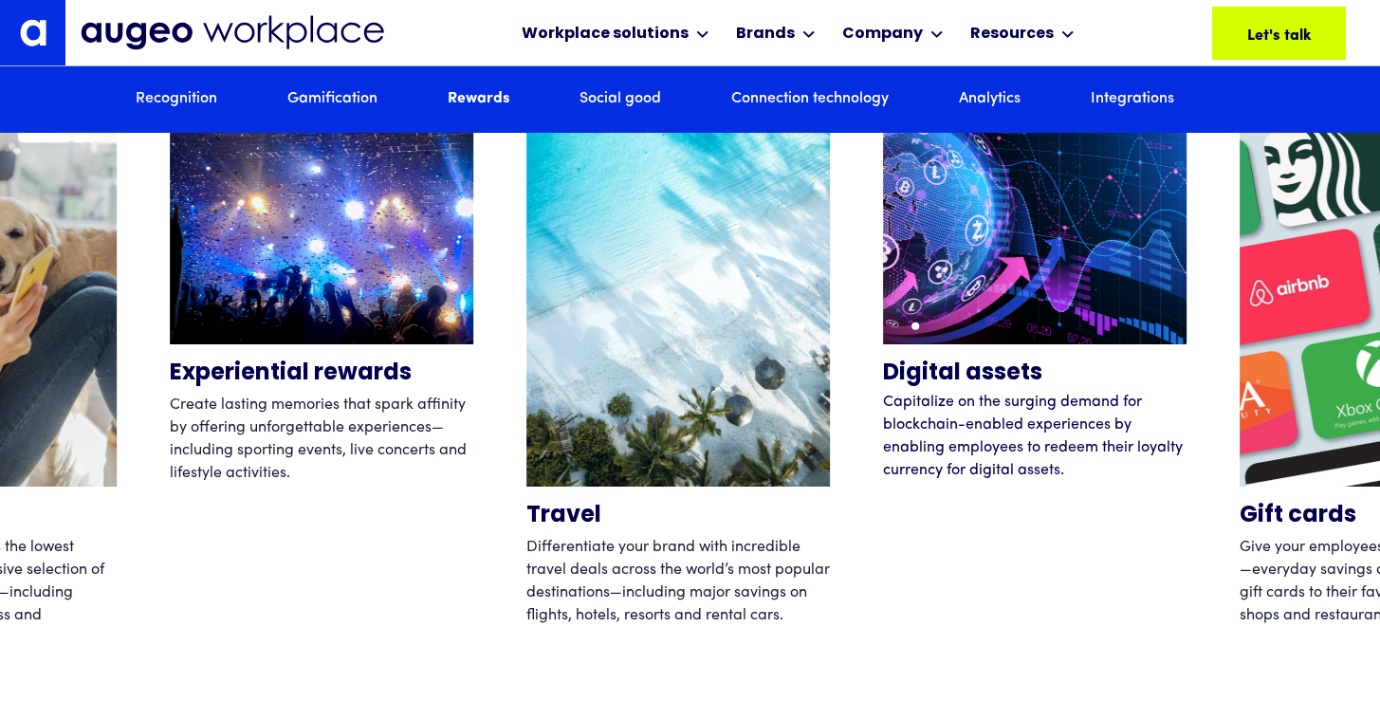
click at [857, 327] on div "Social good Enable your people to make donations to the charitable causes of th…" at bounding box center [690, 367] width 1380 height 569
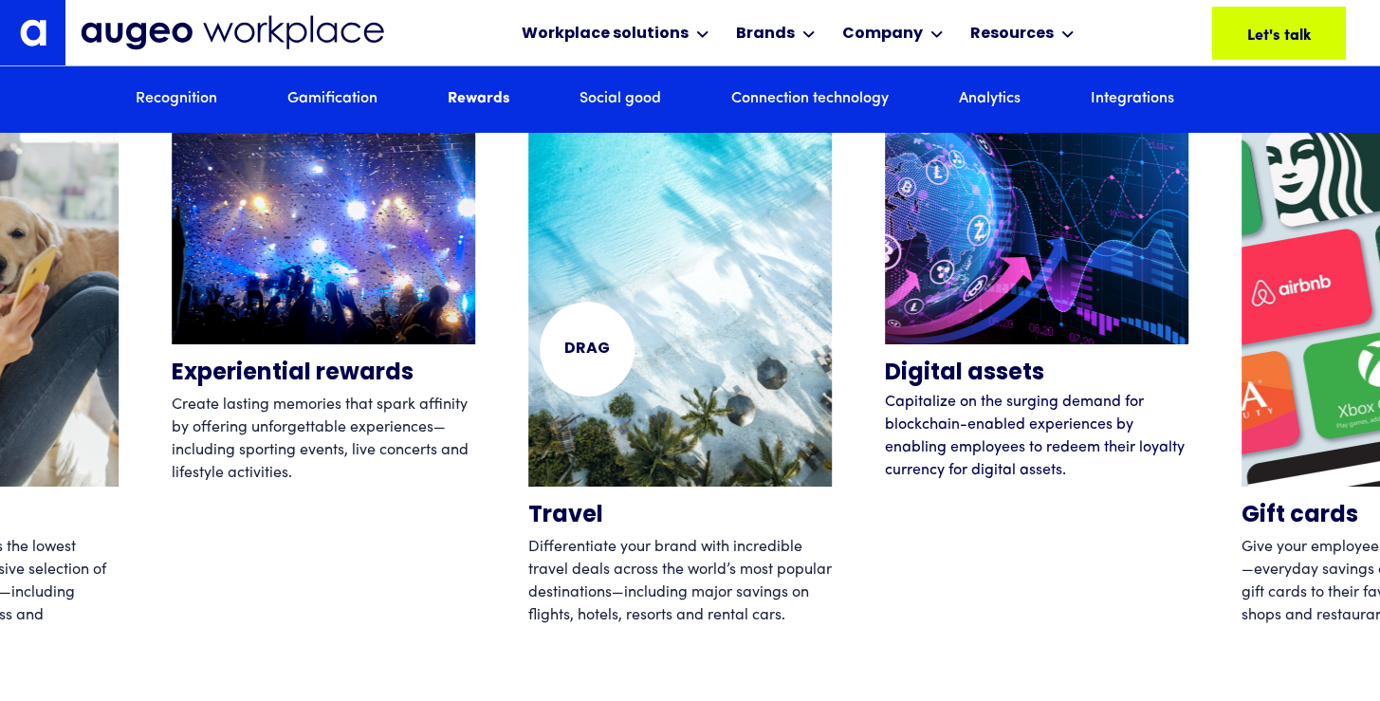
scroll to position [5934, 0]
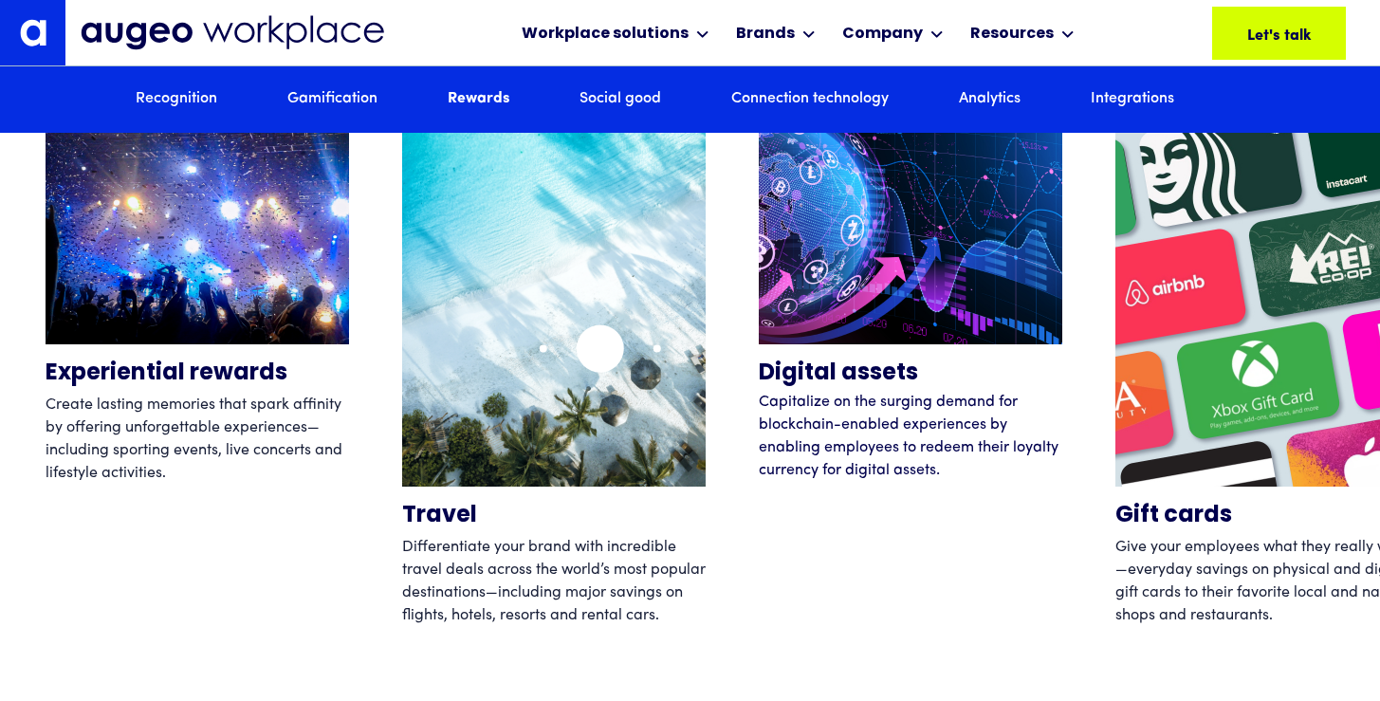
click at [705, 370] on img "12 / 12" at bounding box center [553, 284] width 303 height 403
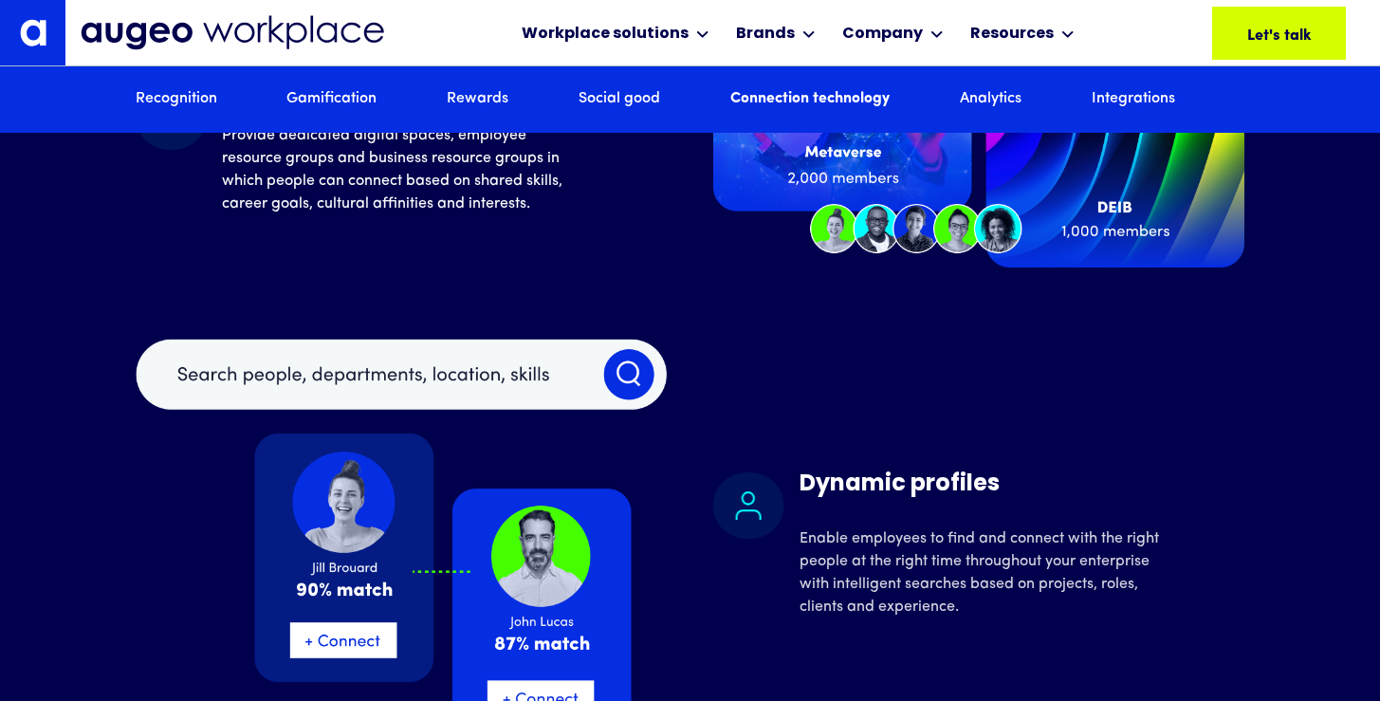
click at [539, 418] on img at bounding box center [402, 536] width 532 height 397
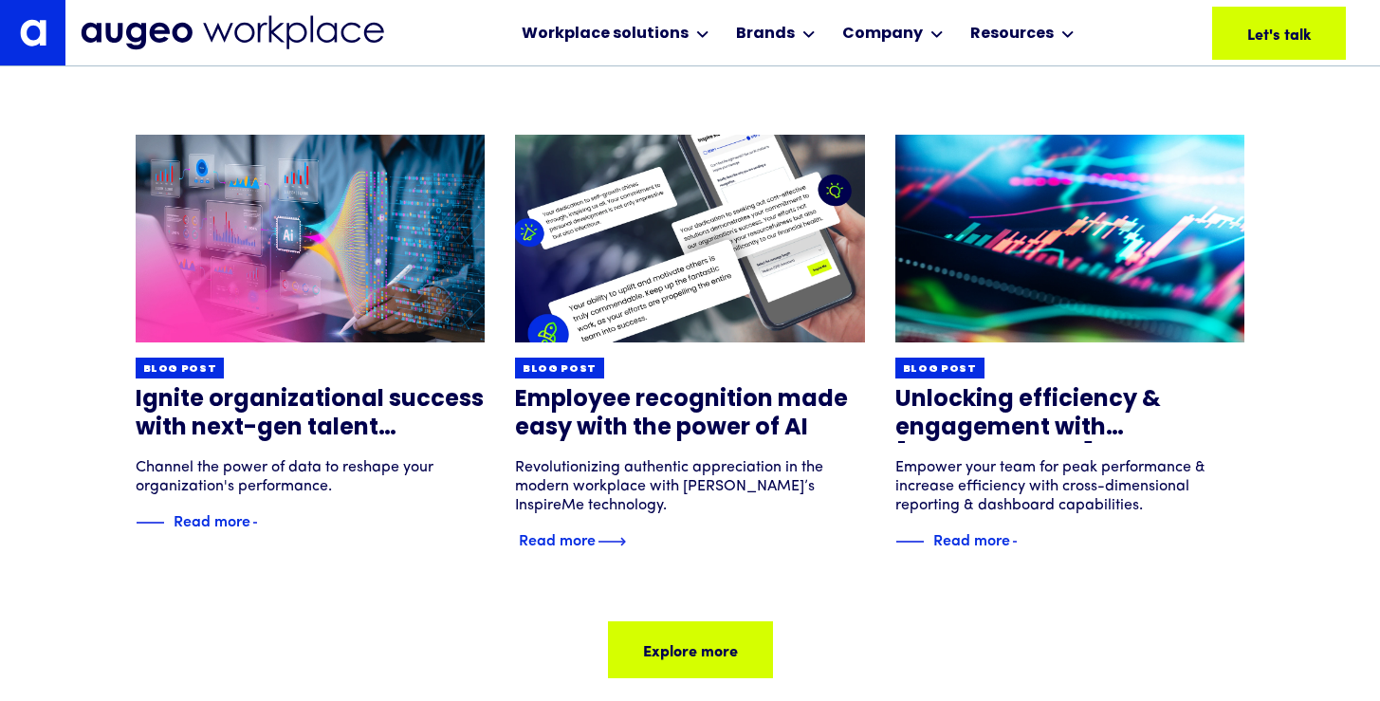
scroll to position [12250, 0]
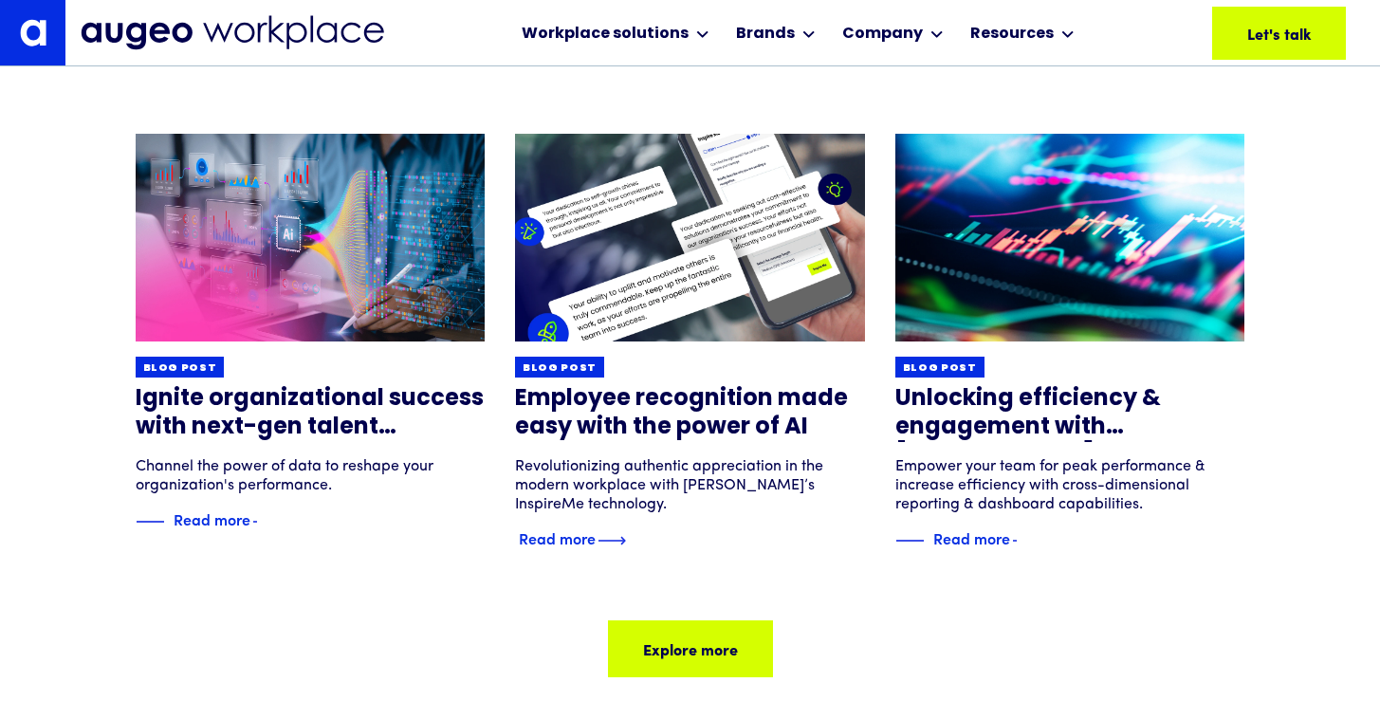
click at [757, 349] on img at bounding box center [689, 237] width 419 height 249
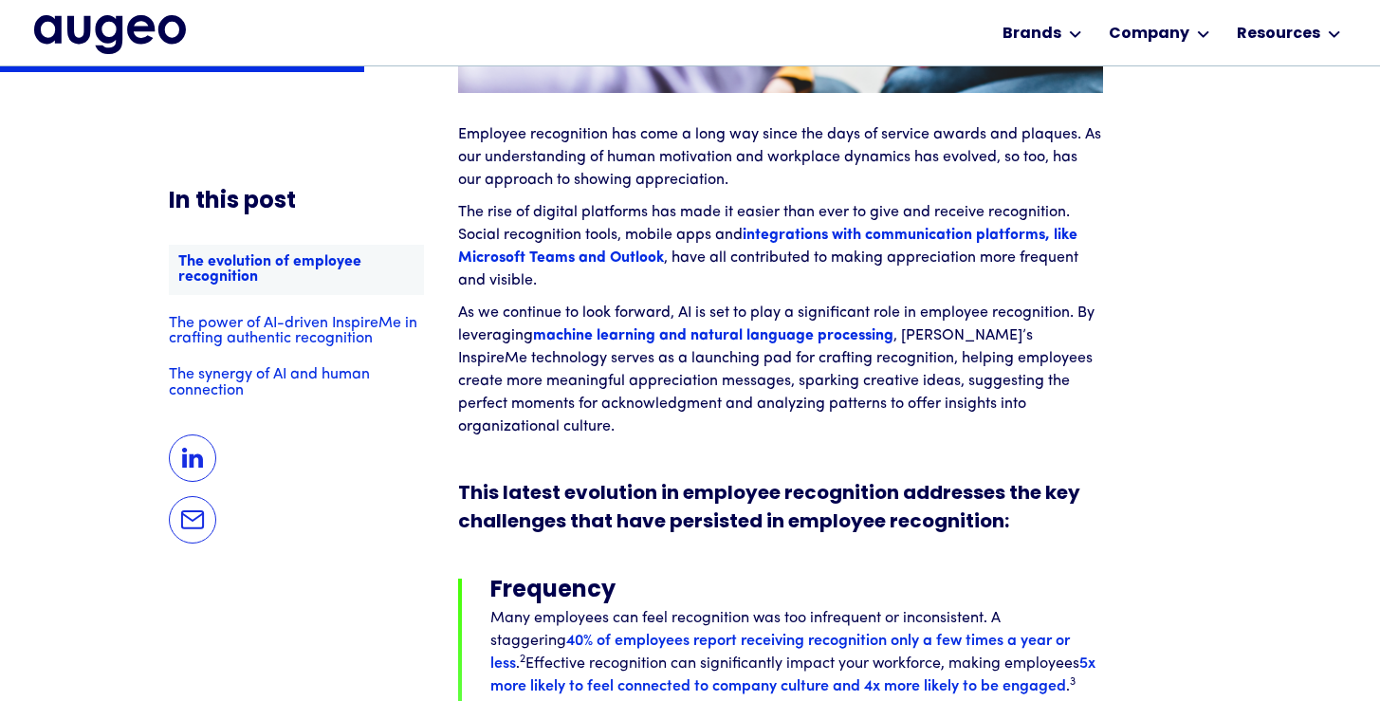
scroll to position [2408, 0]
